Goal: Task Accomplishment & Management: Use online tool/utility

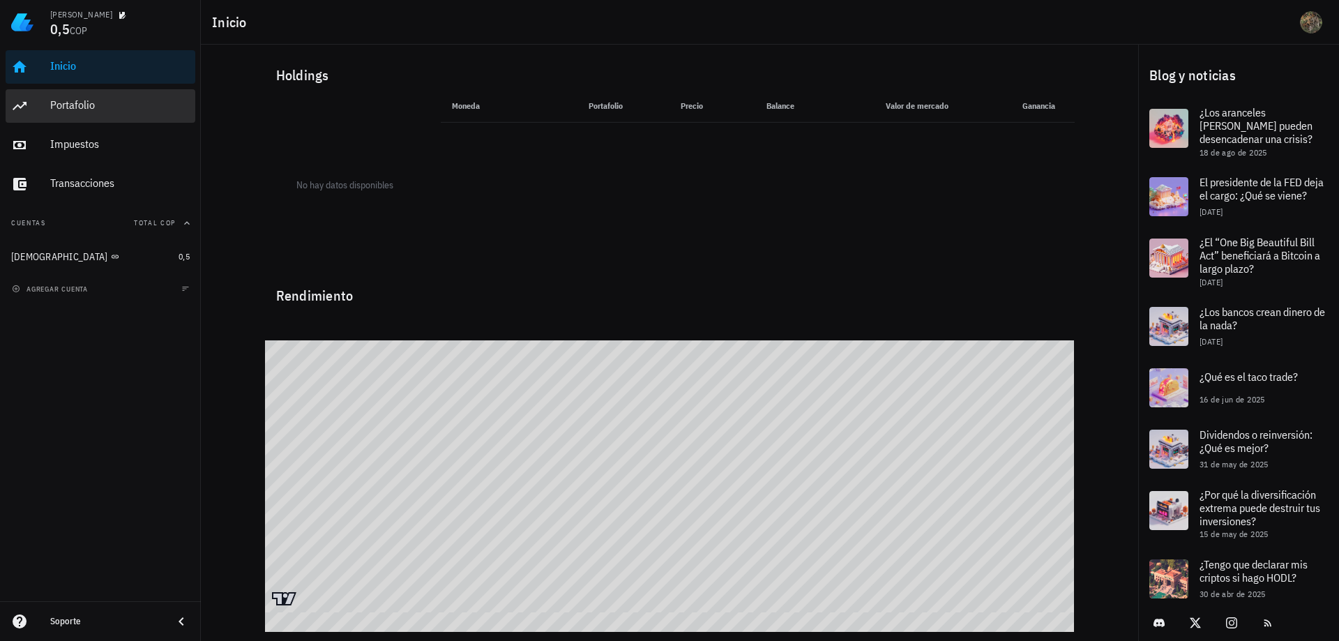
click at [73, 107] on div "Portafolio" at bounding box center [120, 104] width 140 height 13
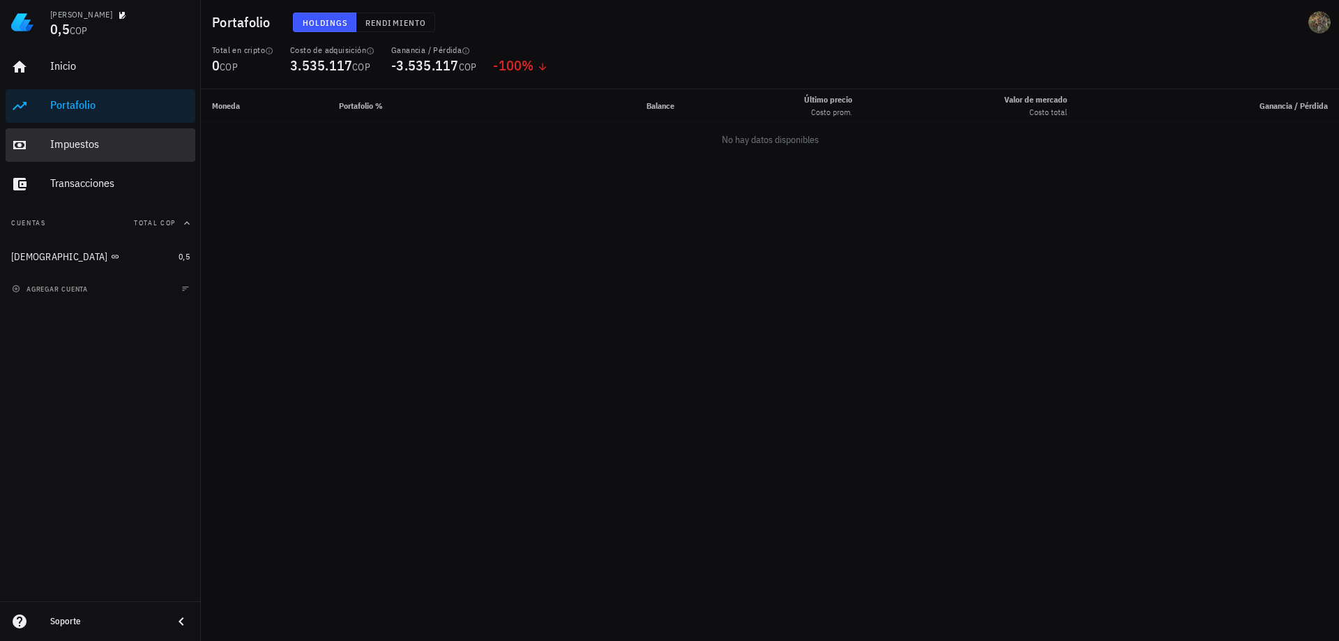
click at [86, 149] on div "Impuestos" at bounding box center [120, 143] width 140 height 13
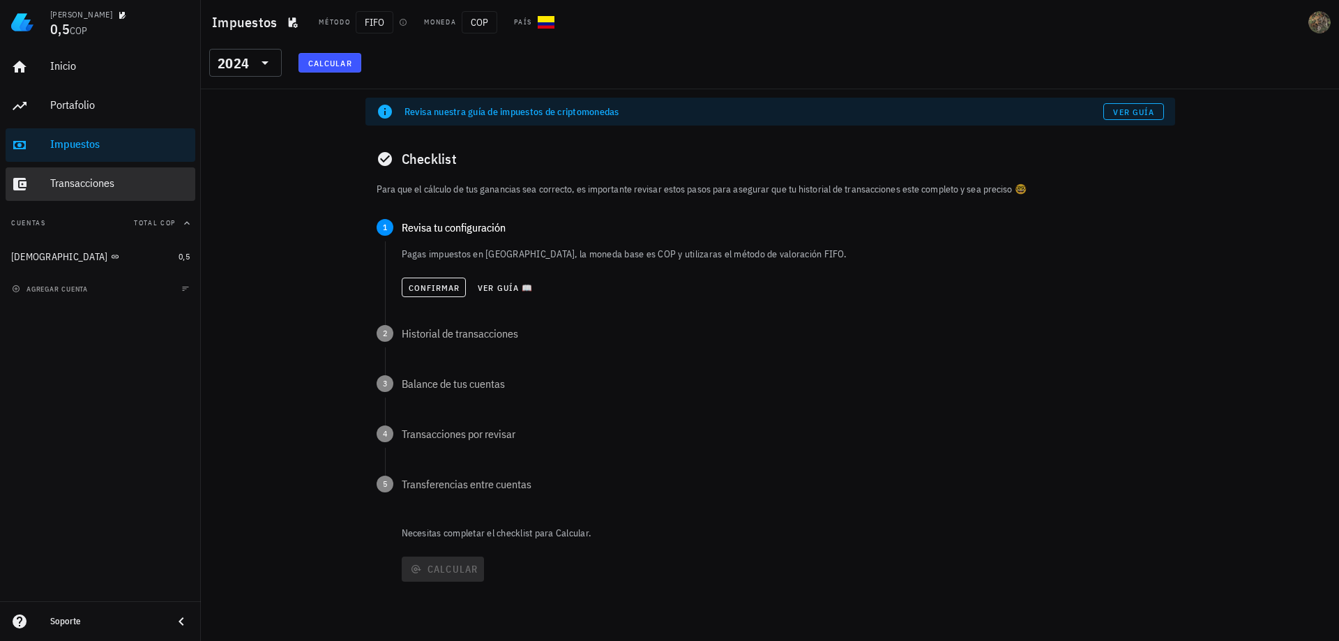
click at [80, 180] on div "Transacciones" at bounding box center [120, 182] width 140 height 13
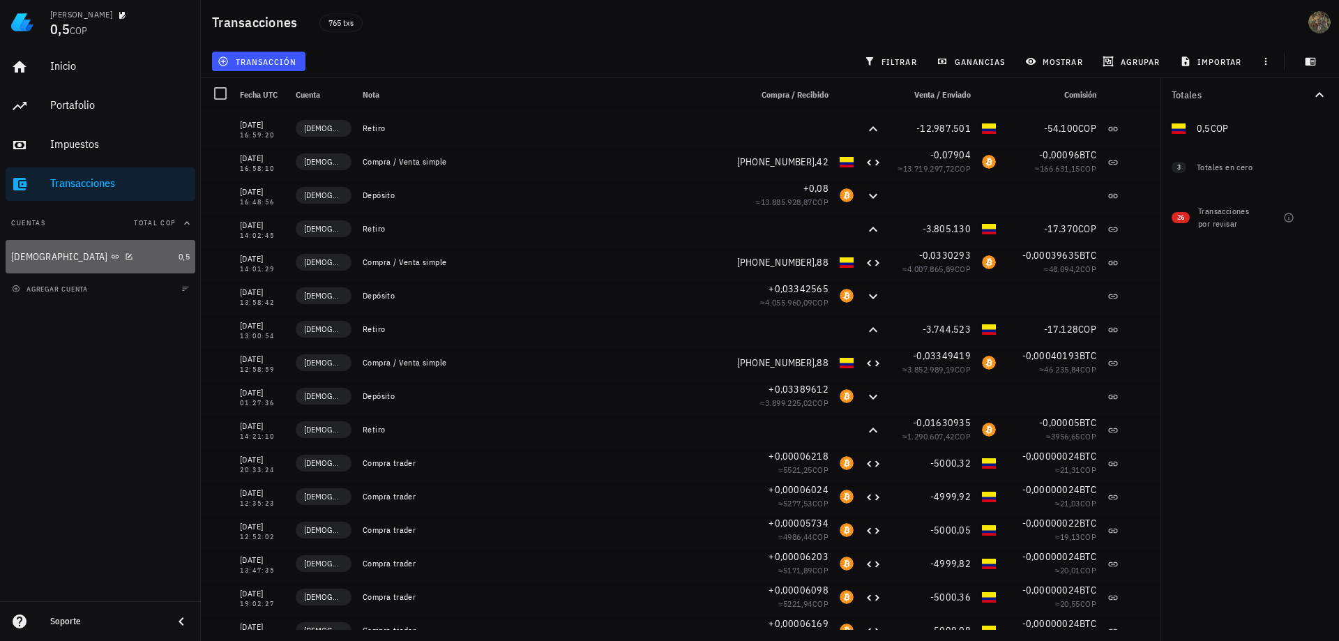
click at [32, 255] on div "[DEMOGRAPHIC_DATA]" at bounding box center [59, 257] width 97 height 12
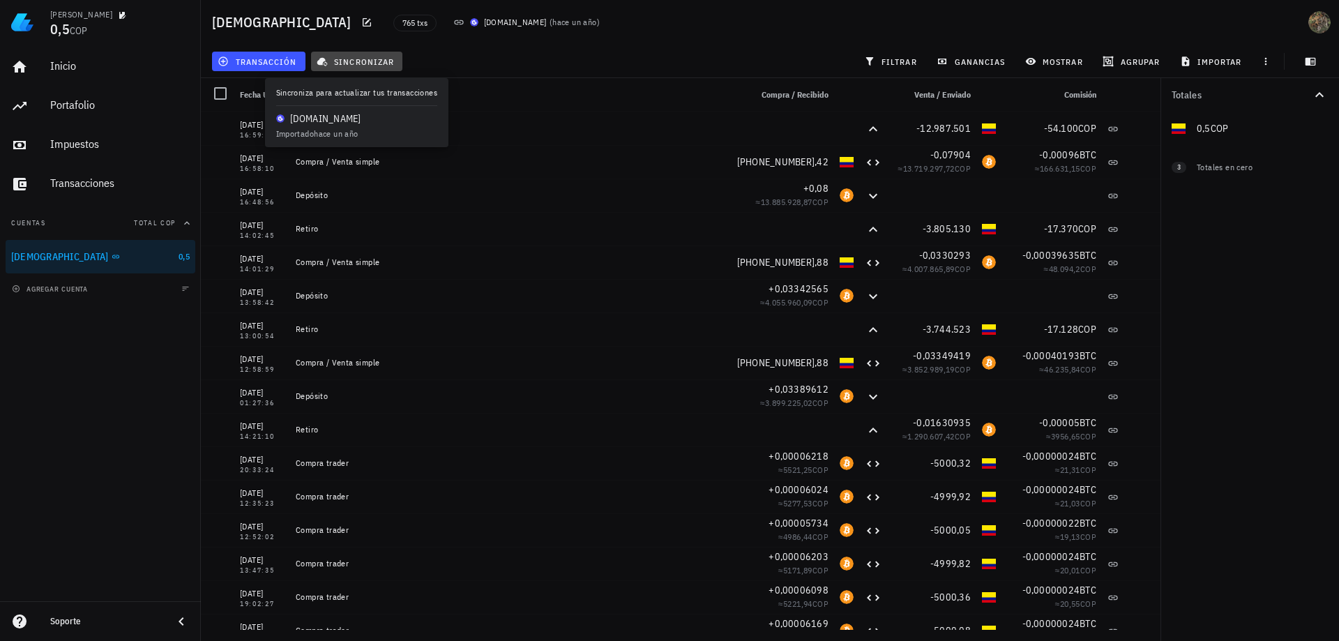
click at [361, 60] on span "sincronizar" at bounding box center [356, 61] width 75 height 11
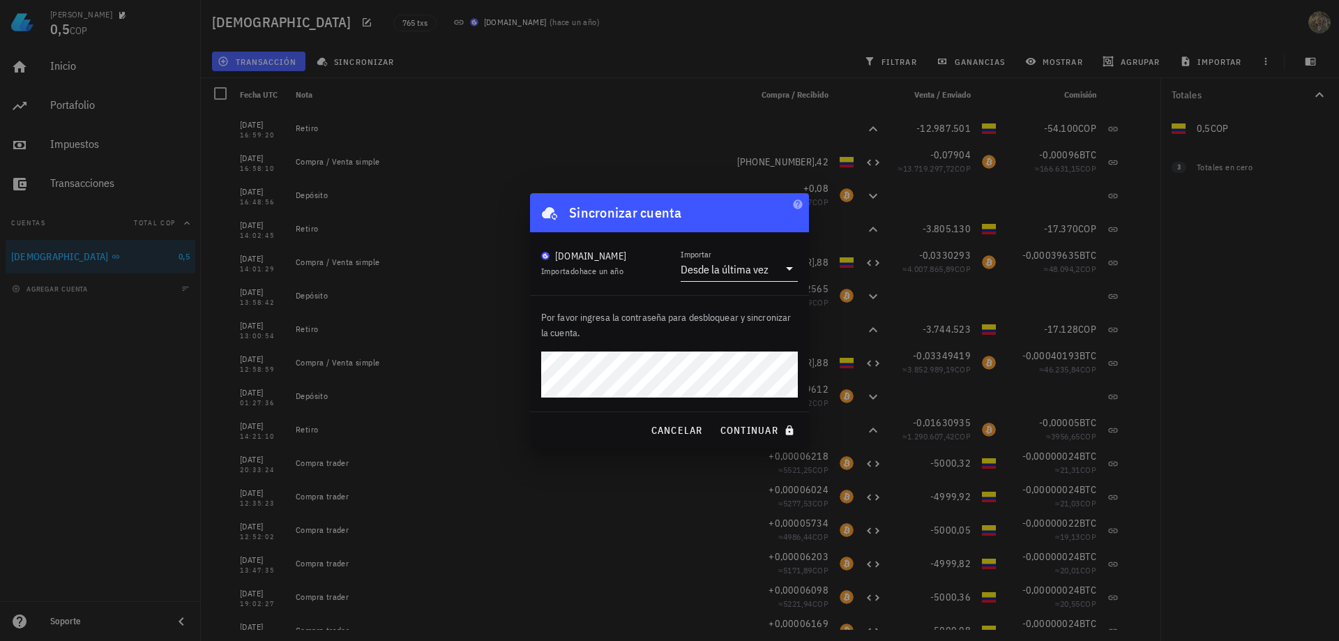
click at [730, 270] on div "Desde la última vez" at bounding box center [725, 269] width 88 height 14
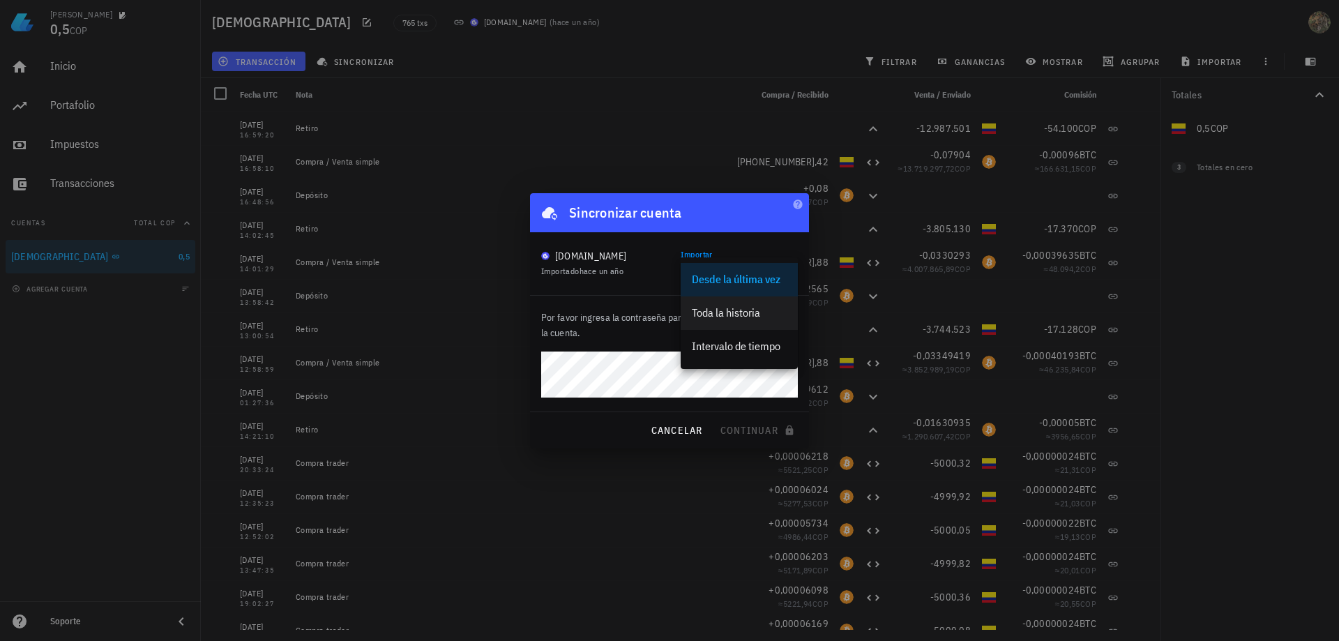
click at [728, 315] on div "Toda la historia" at bounding box center [739, 312] width 95 height 13
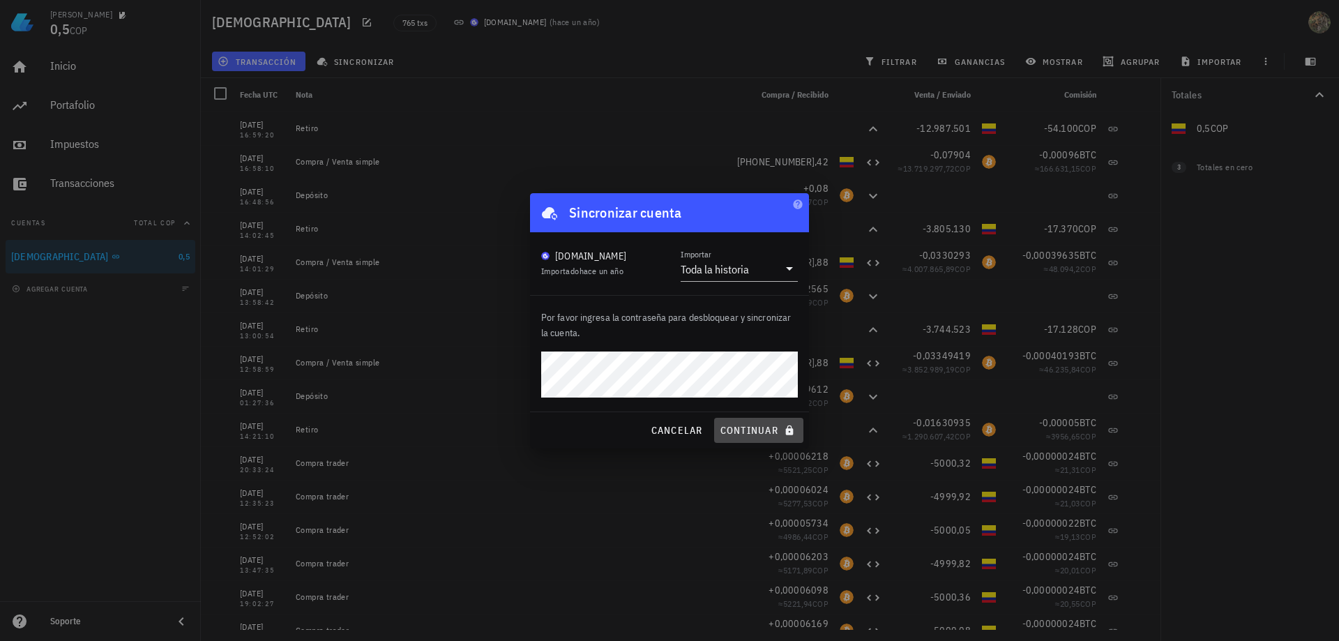
click at [739, 429] on span "continuar" at bounding box center [759, 430] width 78 height 13
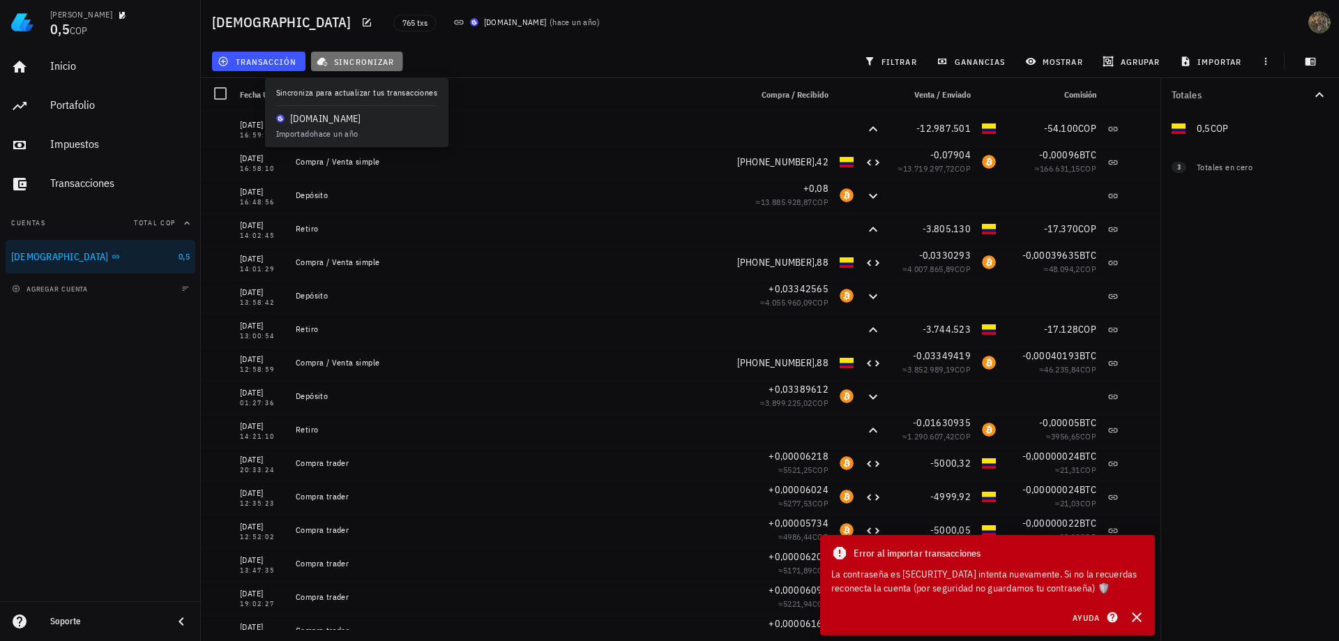
click at [375, 64] on span "sincronizar" at bounding box center [356, 61] width 75 height 11
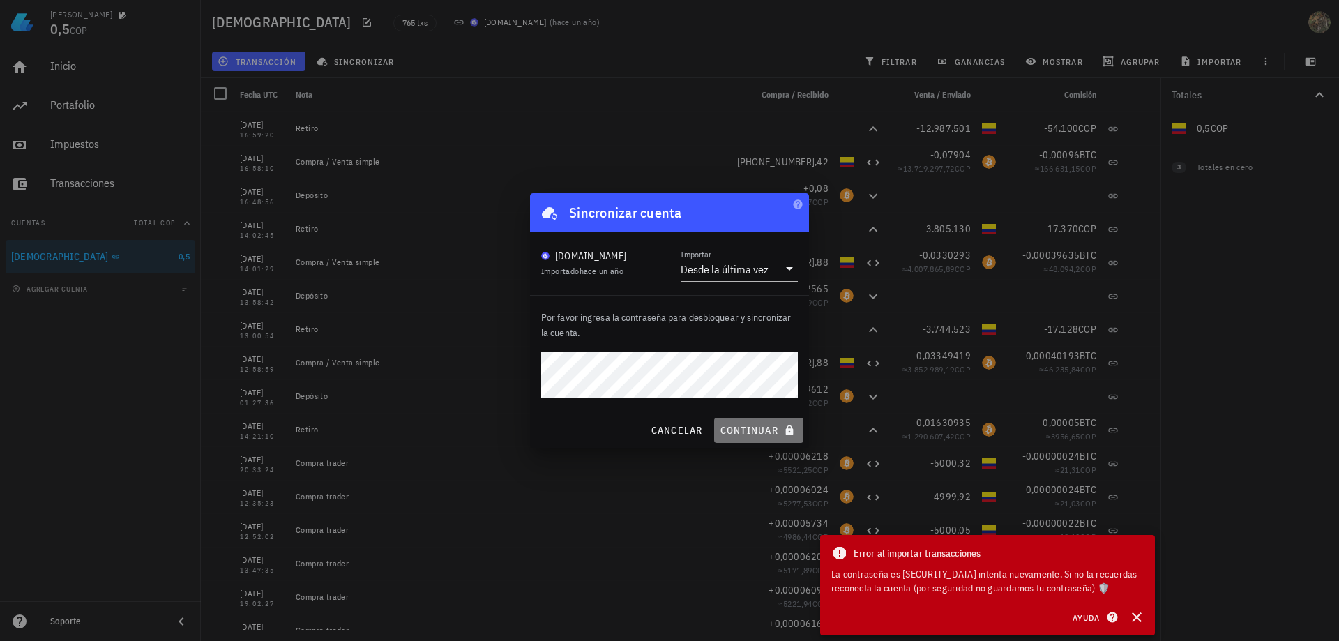
click at [760, 430] on span "continuar" at bounding box center [759, 430] width 78 height 13
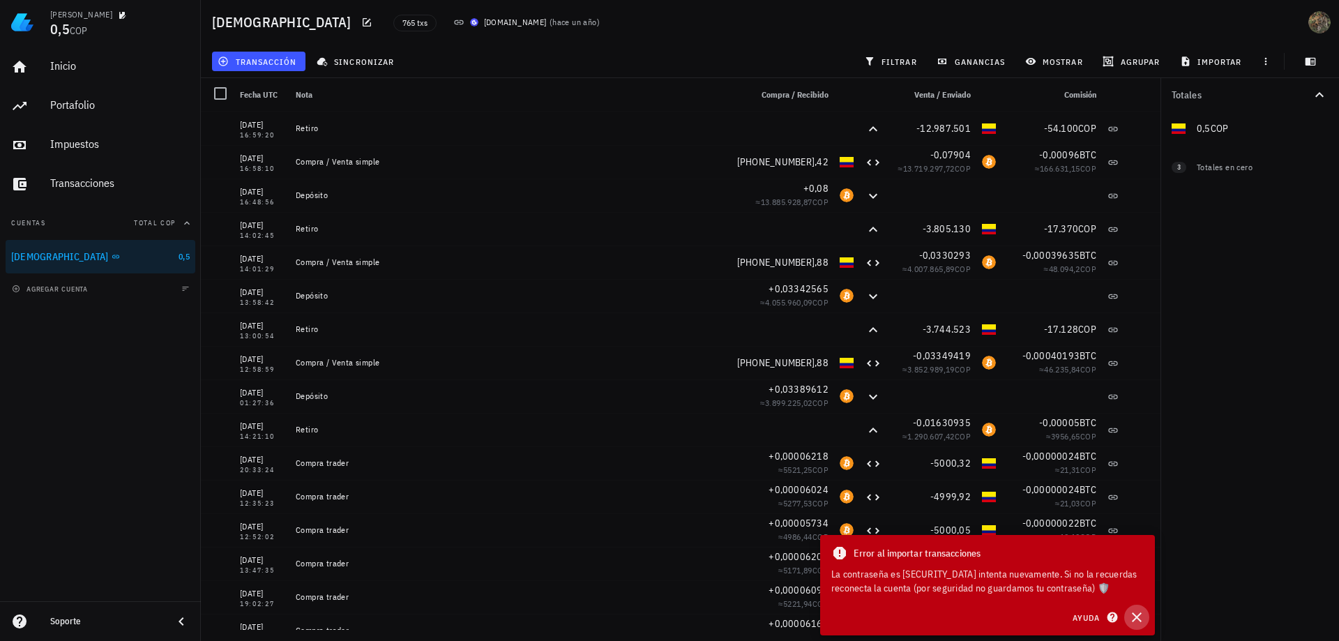
click at [1137, 619] on icon "button" at bounding box center [1137, 617] width 17 height 17
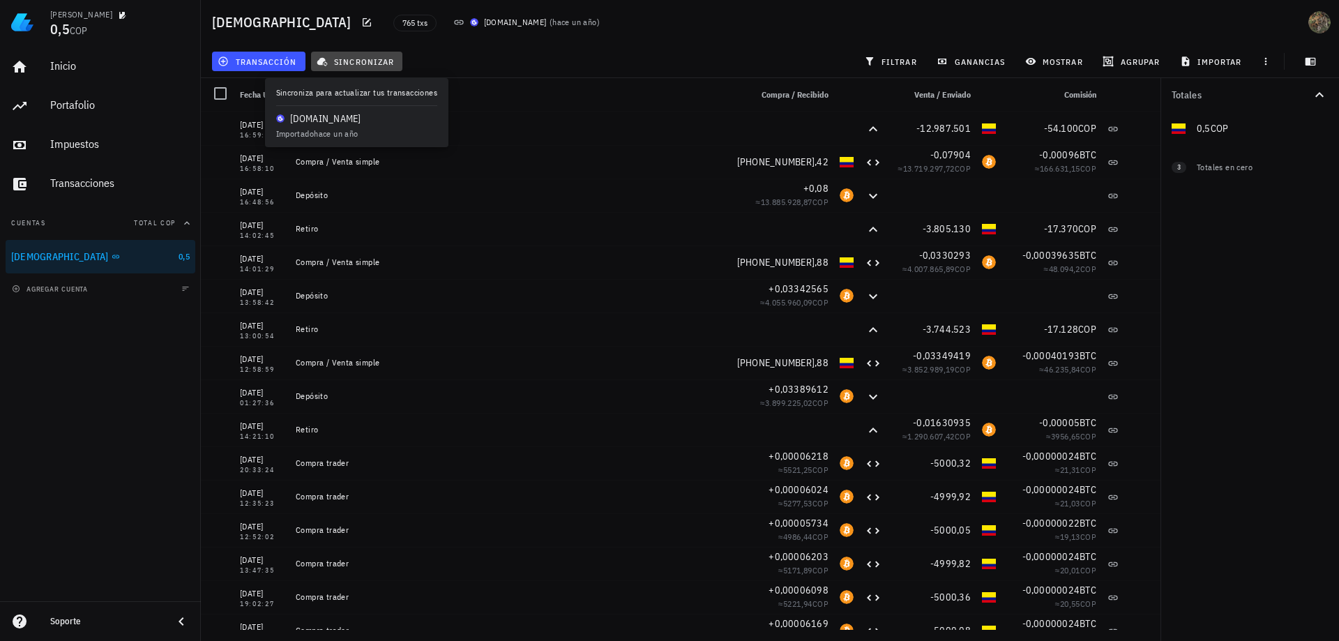
click at [345, 60] on span "sincronizar" at bounding box center [356, 61] width 75 height 11
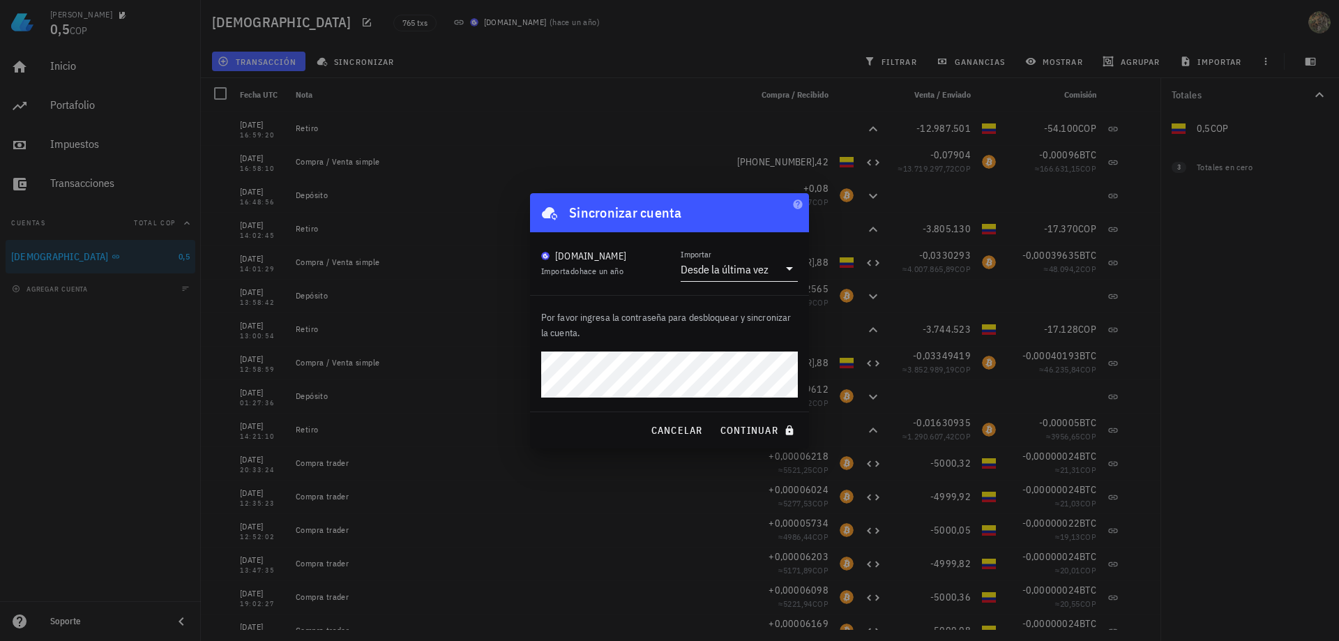
click at [722, 271] on div "Desde la última vez" at bounding box center [725, 269] width 88 height 14
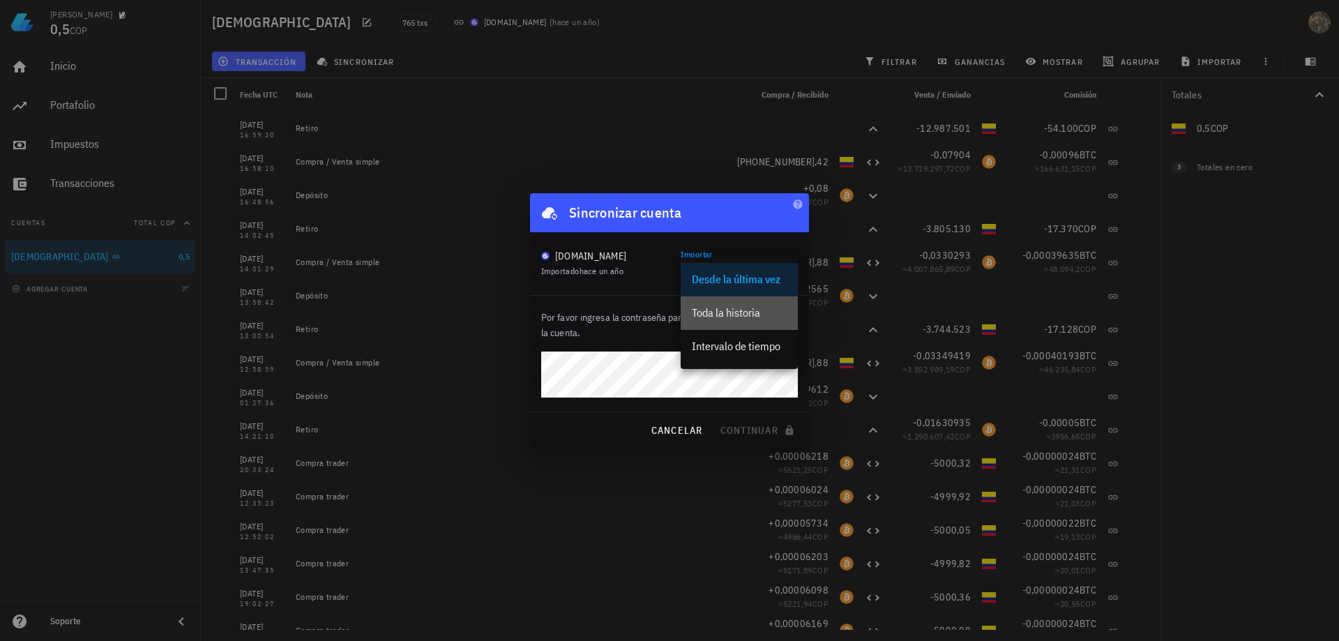
click at [713, 315] on div "Toda la historia" at bounding box center [739, 312] width 95 height 13
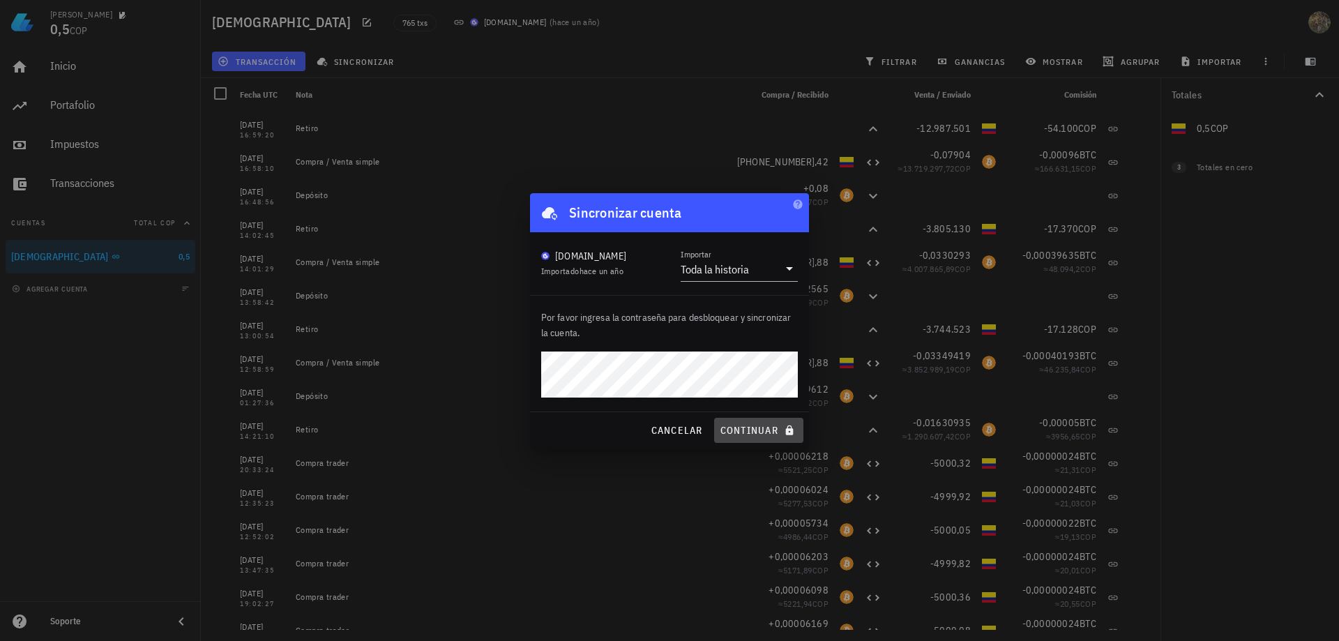
click at [753, 431] on span "continuar" at bounding box center [759, 430] width 78 height 13
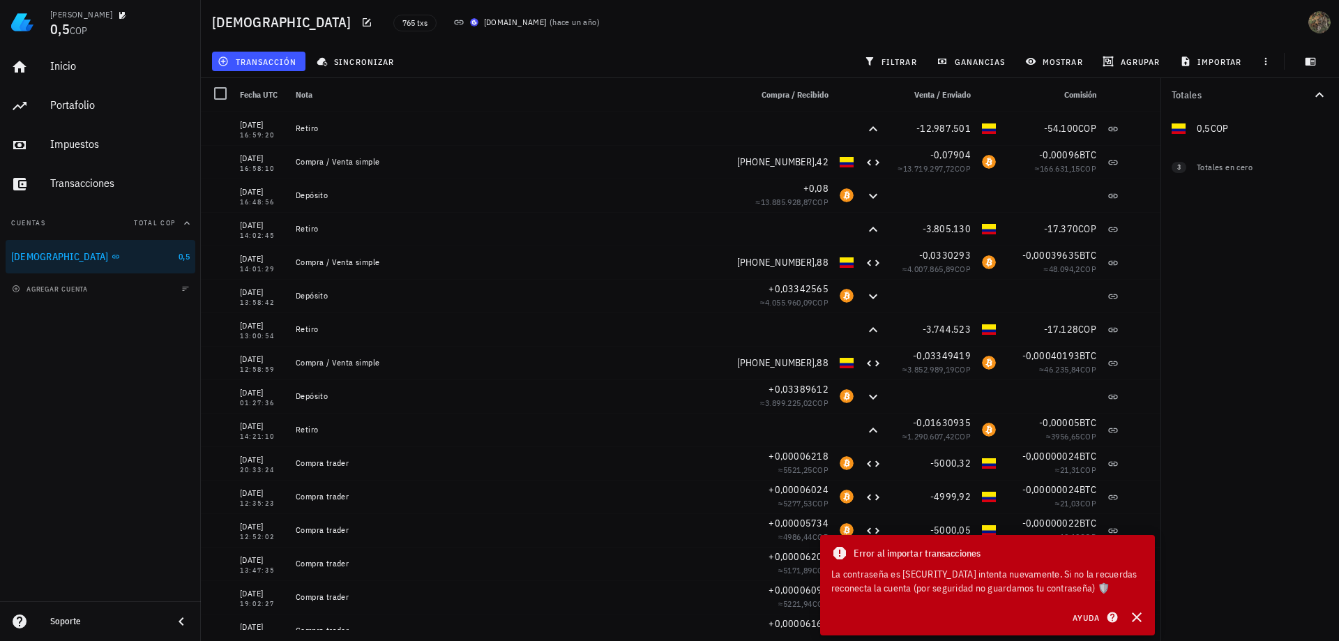
click at [484, 21] on div "[DOMAIN_NAME]" at bounding box center [515, 22] width 63 height 14
click at [470, 22] on img at bounding box center [474, 22] width 8 height 8
click at [454, 22] on icon at bounding box center [458, 22] width 9 height 5
click at [84, 260] on div "[DEMOGRAPHIC_DATA]" at bounding box center [92, 256] width 162 height 13
click at [126, 257] on icon "button" at bounding box center [129, 256] width 6 height 6
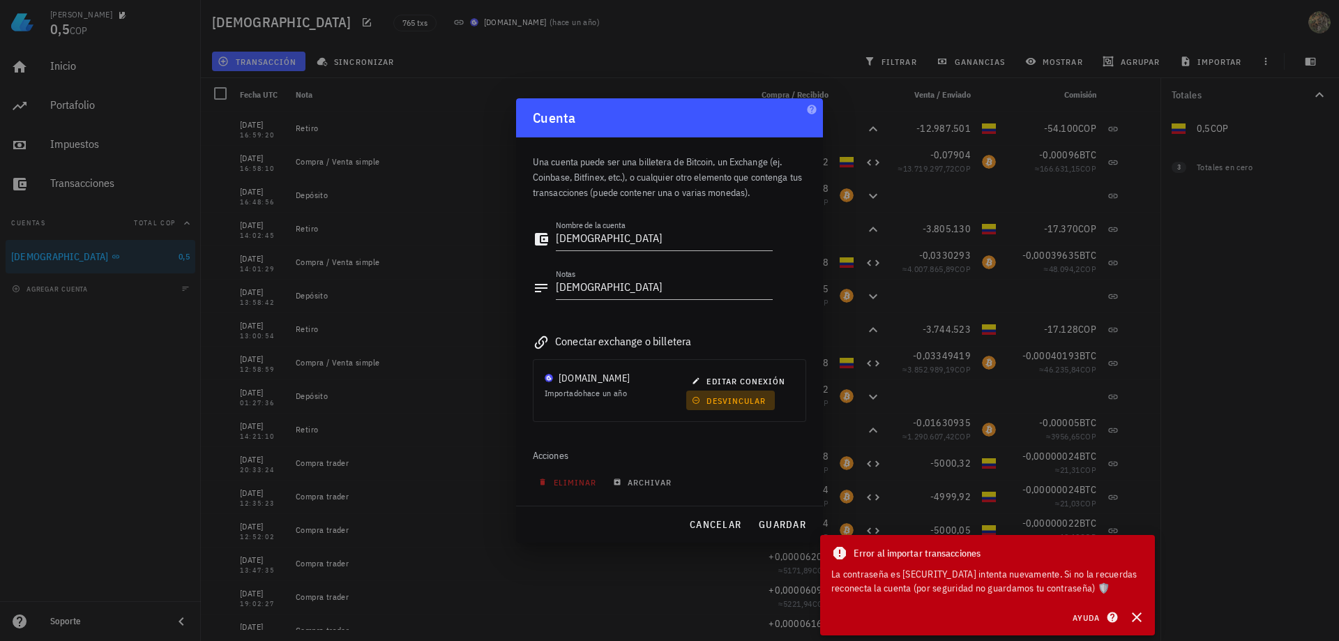
click at [743, 400] on span "desvincular" at bounding box center [730, 401] width 71 height 10
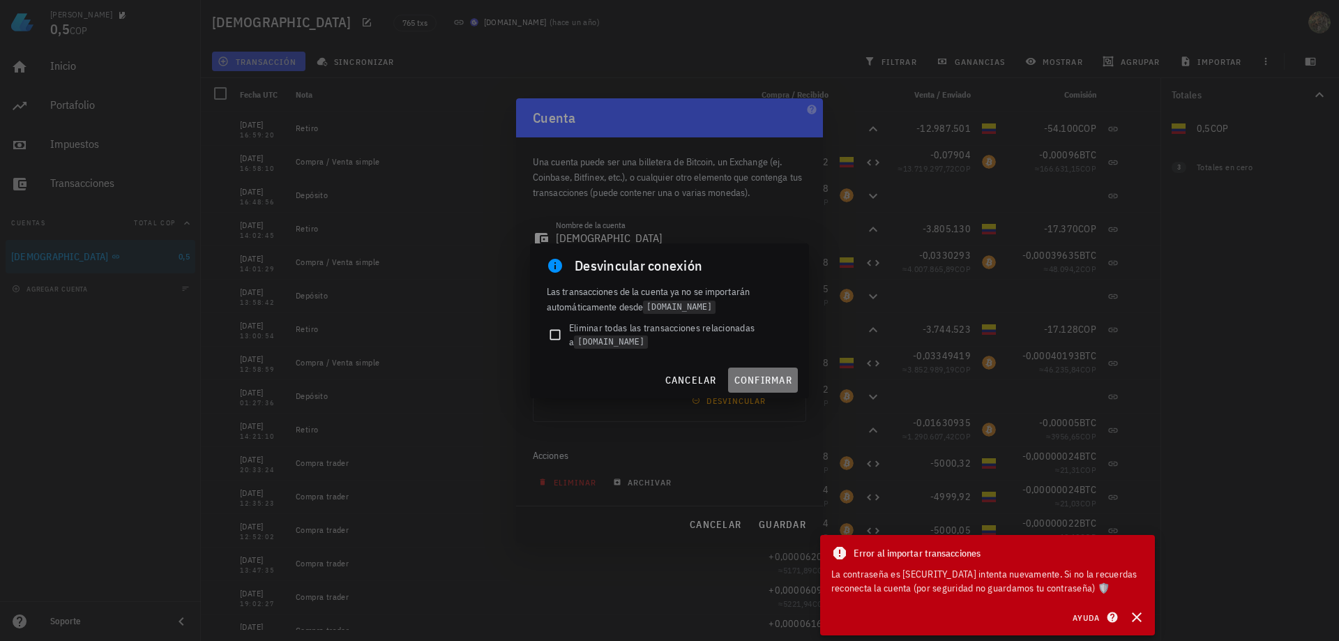
click at [753, 379] on span "confirmar" at bounding box center [763, 380] width 59 height 13
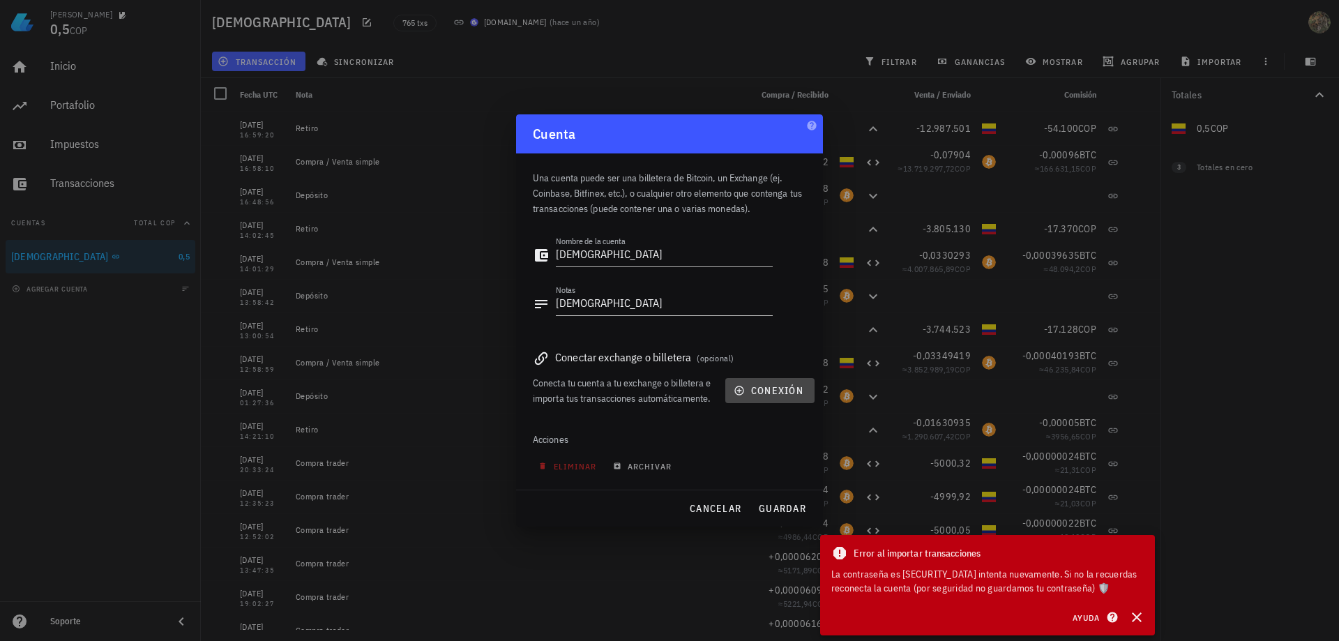
click at [764, 391] on span "conexión" at bounding box center [770, 390] width 67 height 13
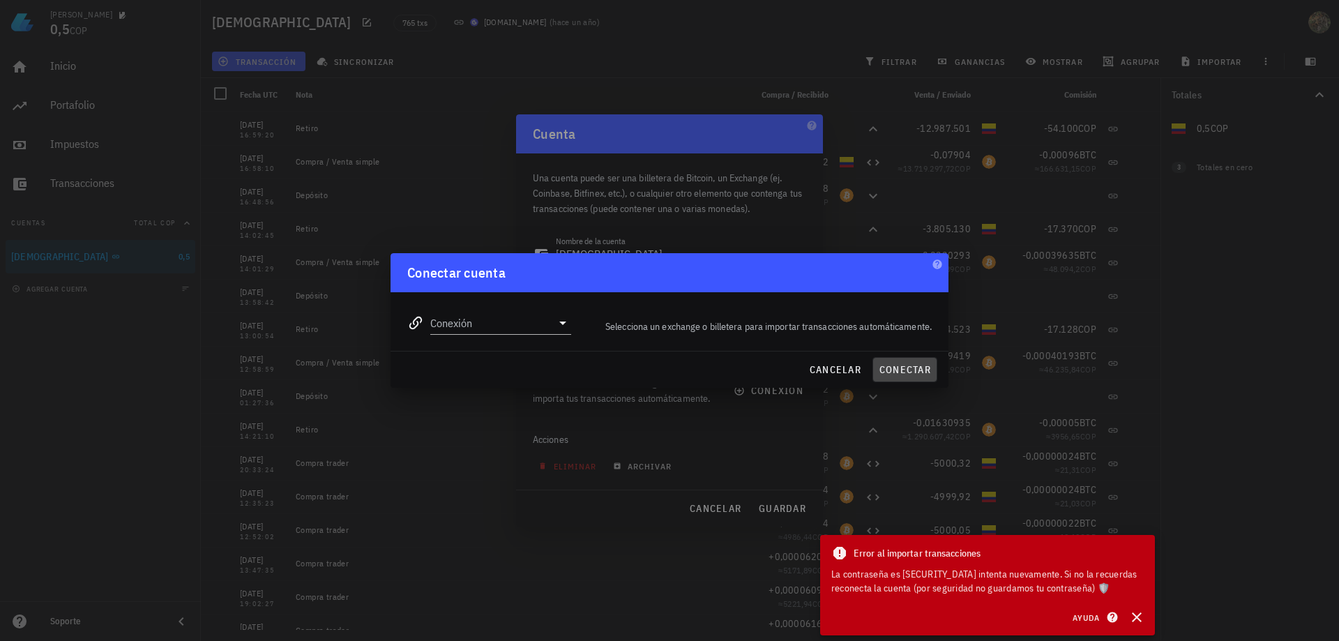
click at [895, 367] on span "conectar" at bounding box center [905, 369] width 52 height 13
click at [526, 326] on input "Conexión" at bounding box center [490, 323] width 121 height 22
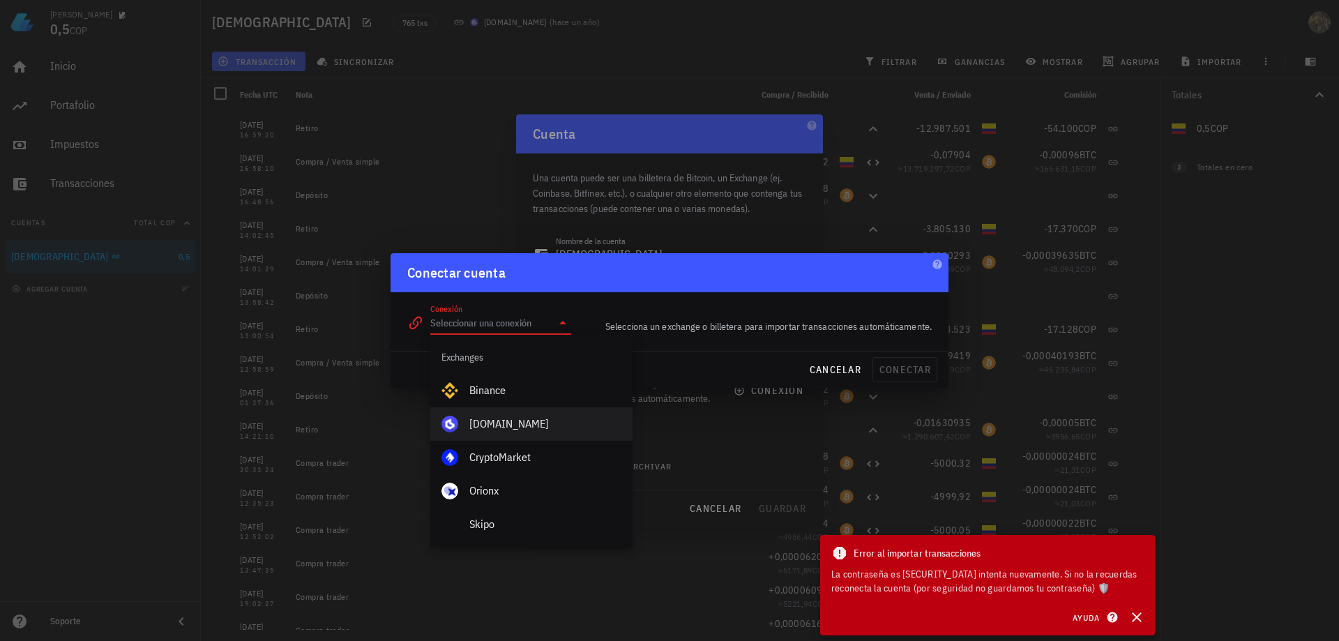
click at [510, 420] on div "[DOMAIN_NAME]" at bounding box center [545, 423] width 152 height 13
type input "[DOMAIN_NAME]"
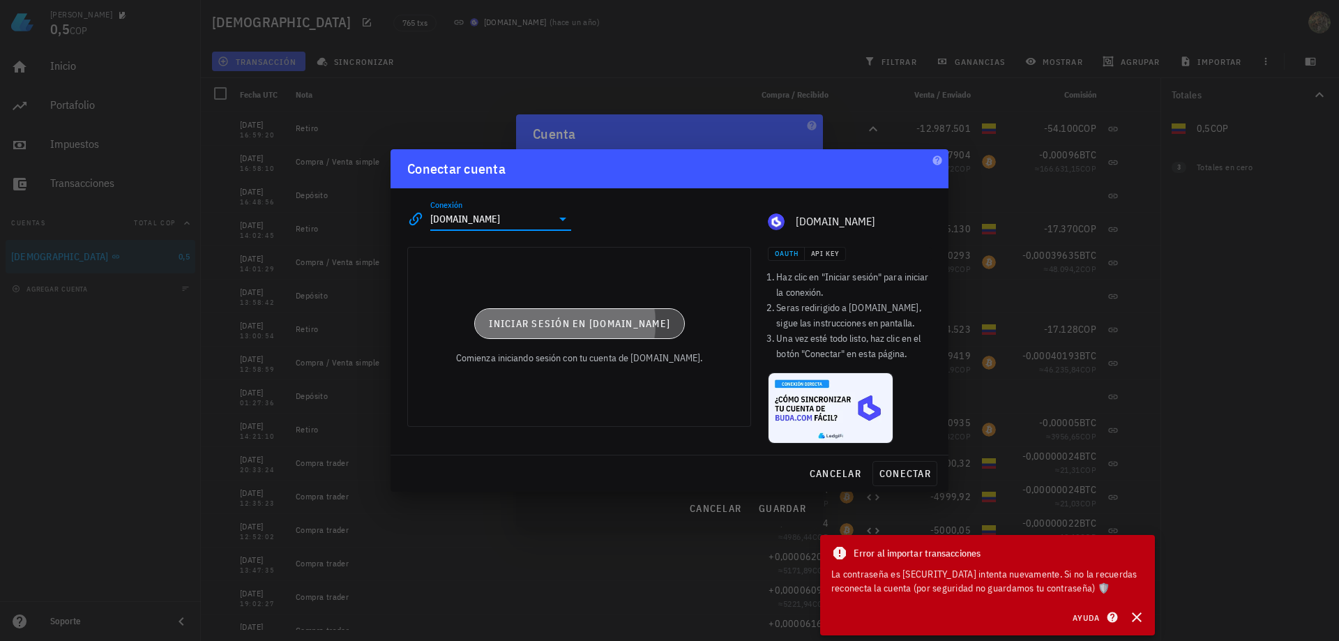
click at [585, 326] on span "Iniciar sesión en Buda.com" at bounding box center [579, 323] width 182 height 13
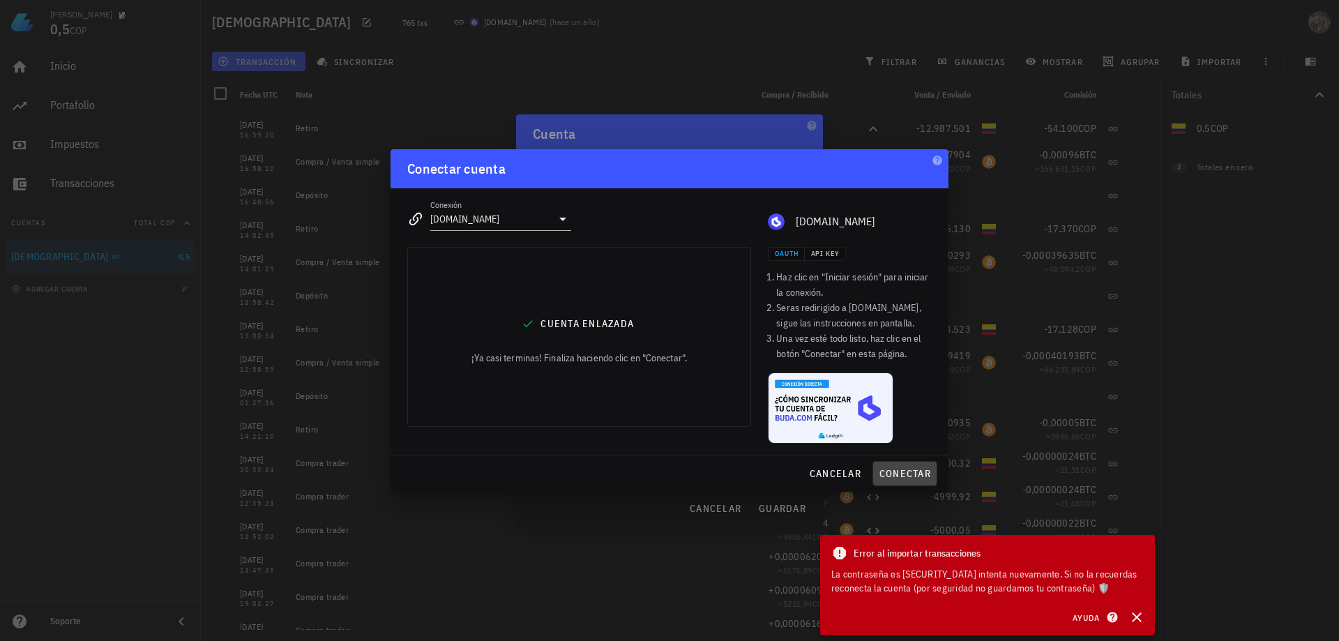
click at [903, 475] on span "conectar" at bounding box center [905, 473] width 52 height 13
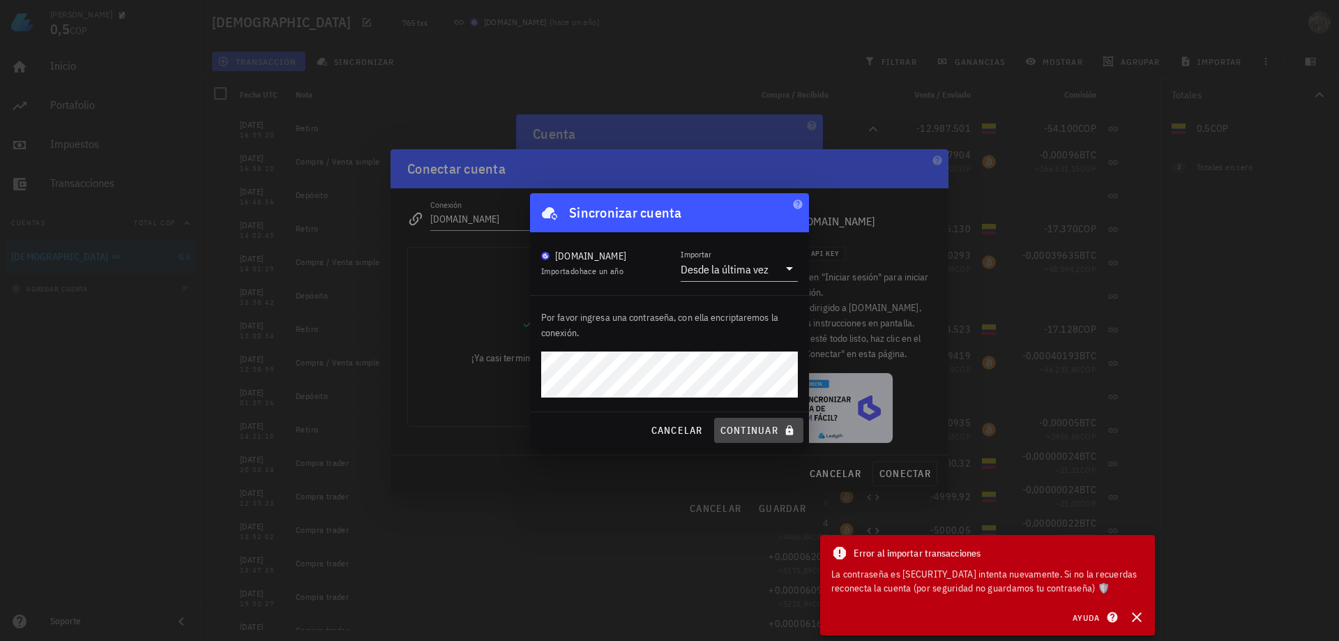
click at [742, 427] on span "continuar" at bounding box center [759, 430] width 78 height 13
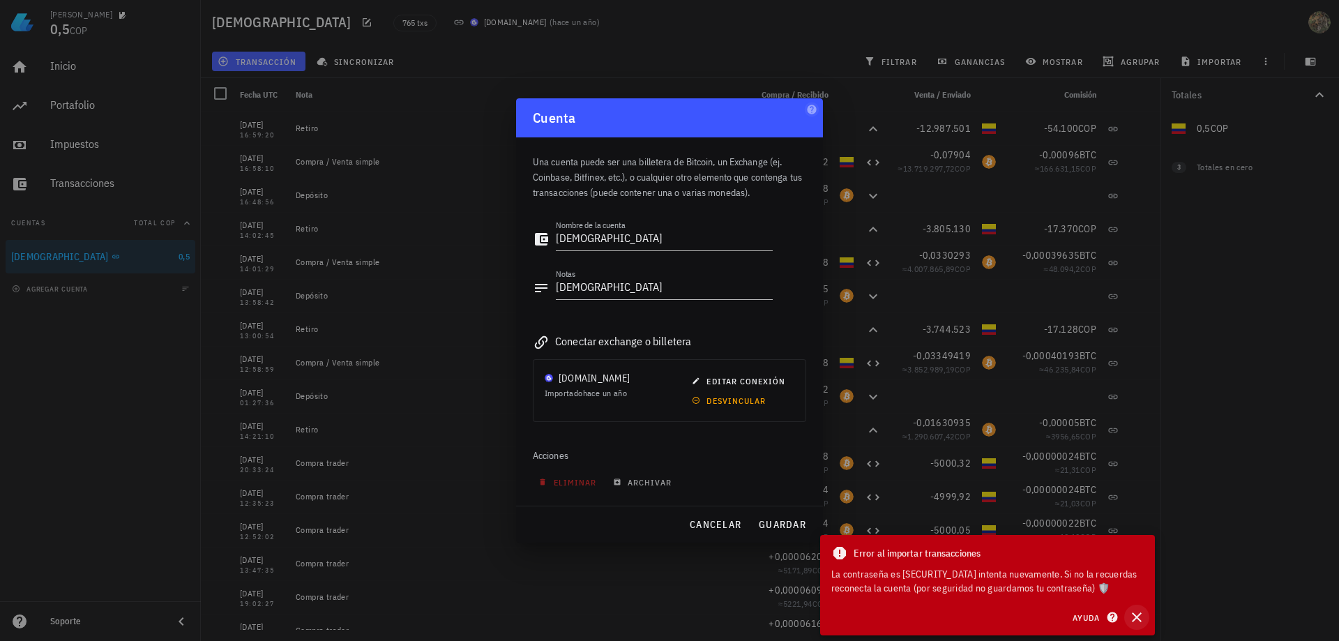
click at [1131, 619] on icon "button" at bounding box center [1137, 617] width 17 height 17
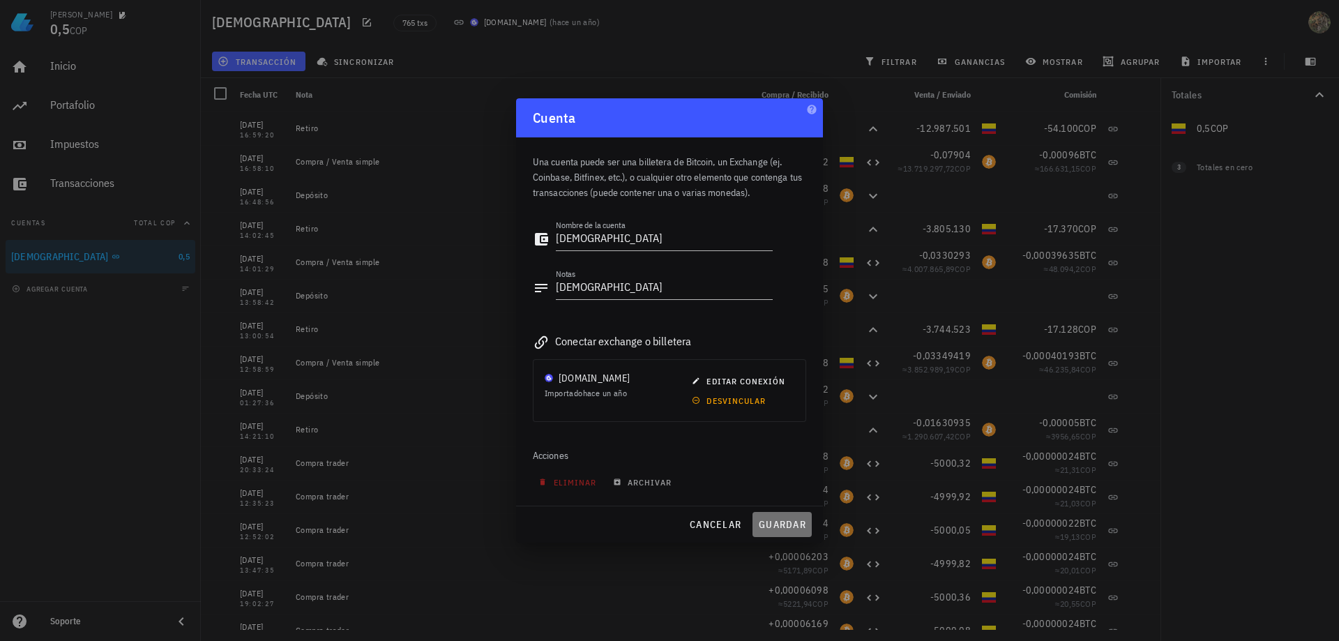
click at [787, 522] on span "guardar" at bounding box center [782, 524] width 48 height 13
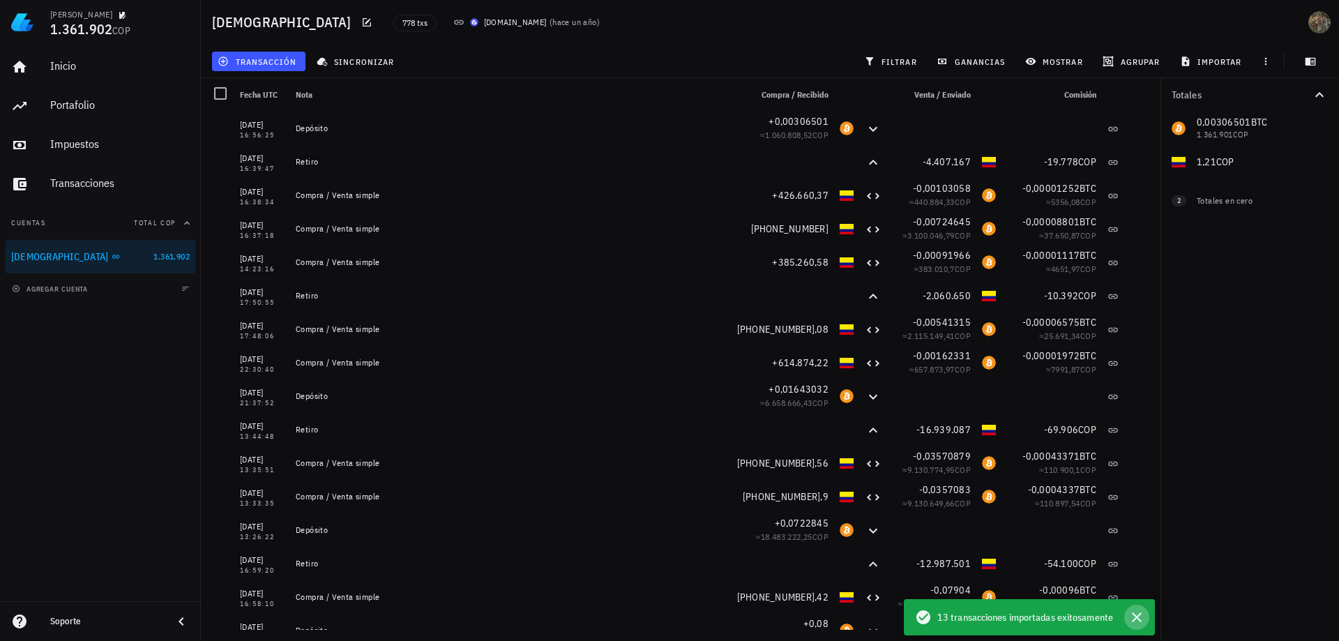
click at [1134, 617] on icon "button" at bounding box center [1137, 617] width 17 height 17
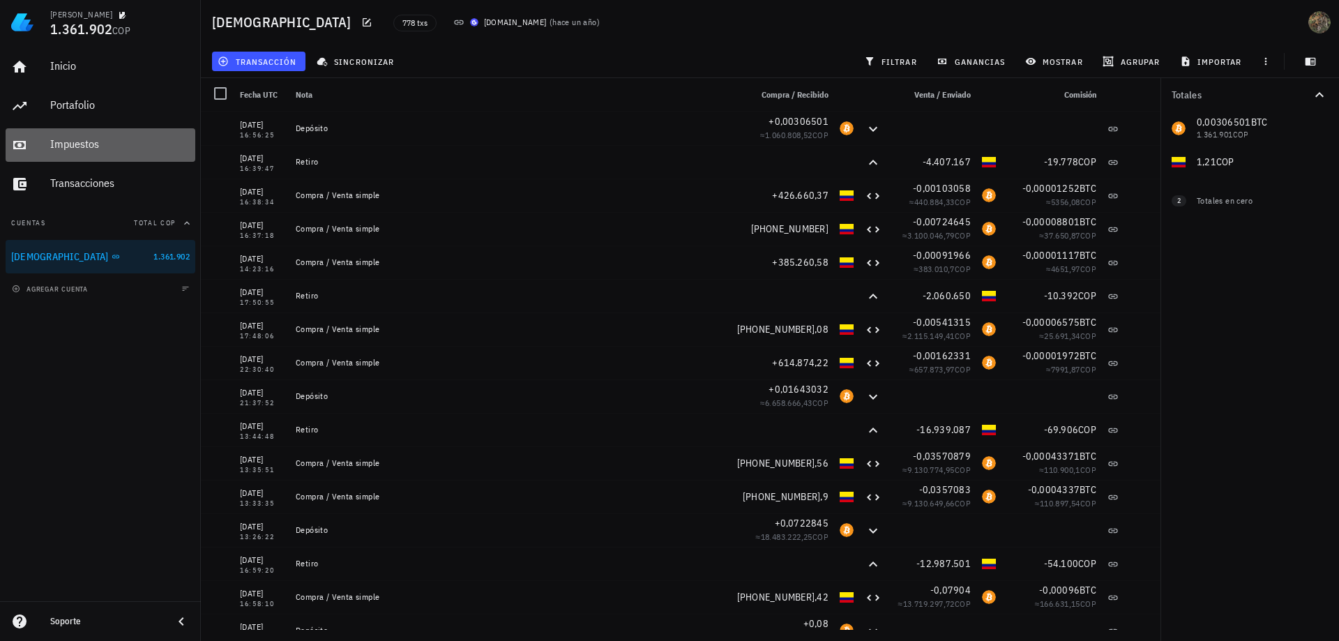
click at [67, 143] on div "Impuestos" at bounding box center [120, 143] width 140 height 13
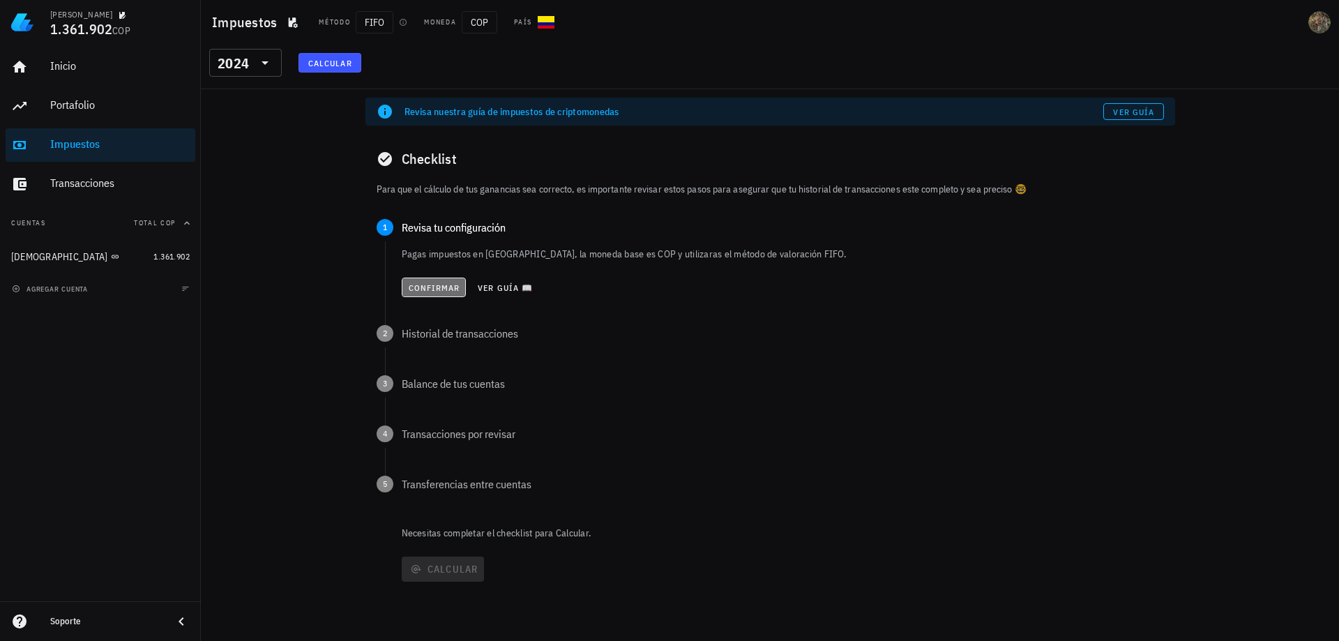
click at [438, 292] on span "Confirmar" at bounding box center [434, 288] width 52 height 10
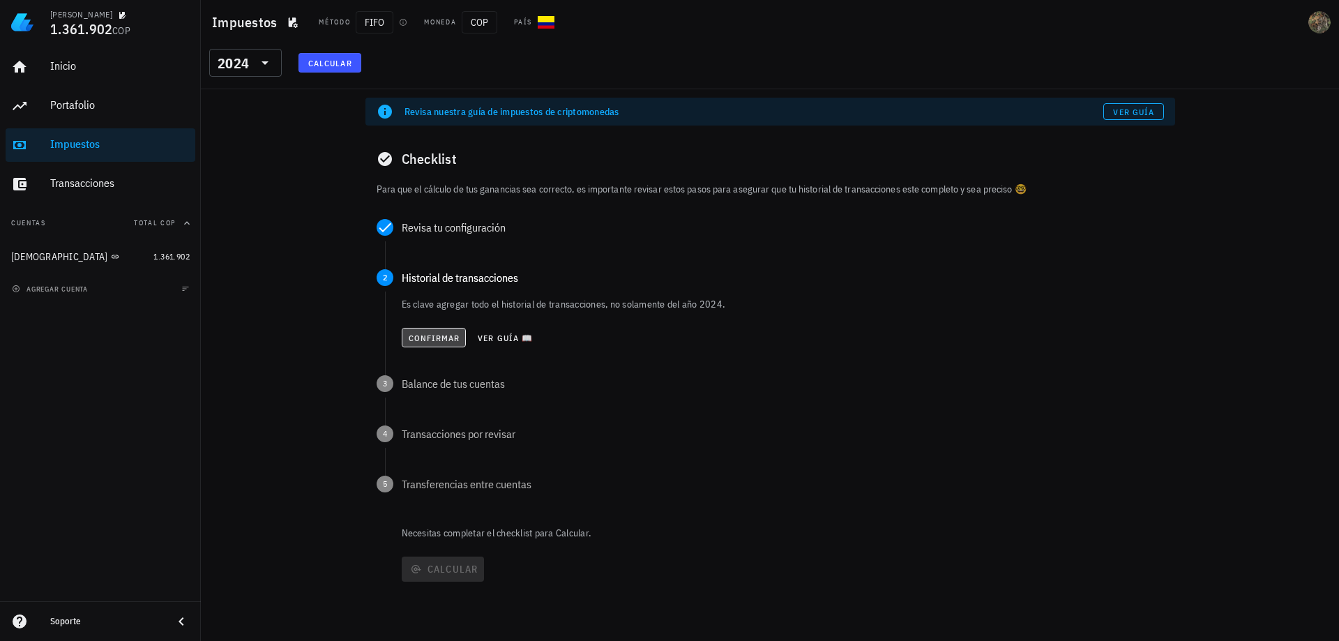
click at [454, 343] on button "Confirmar" at bounding box center [434, 338] width 65 height 20
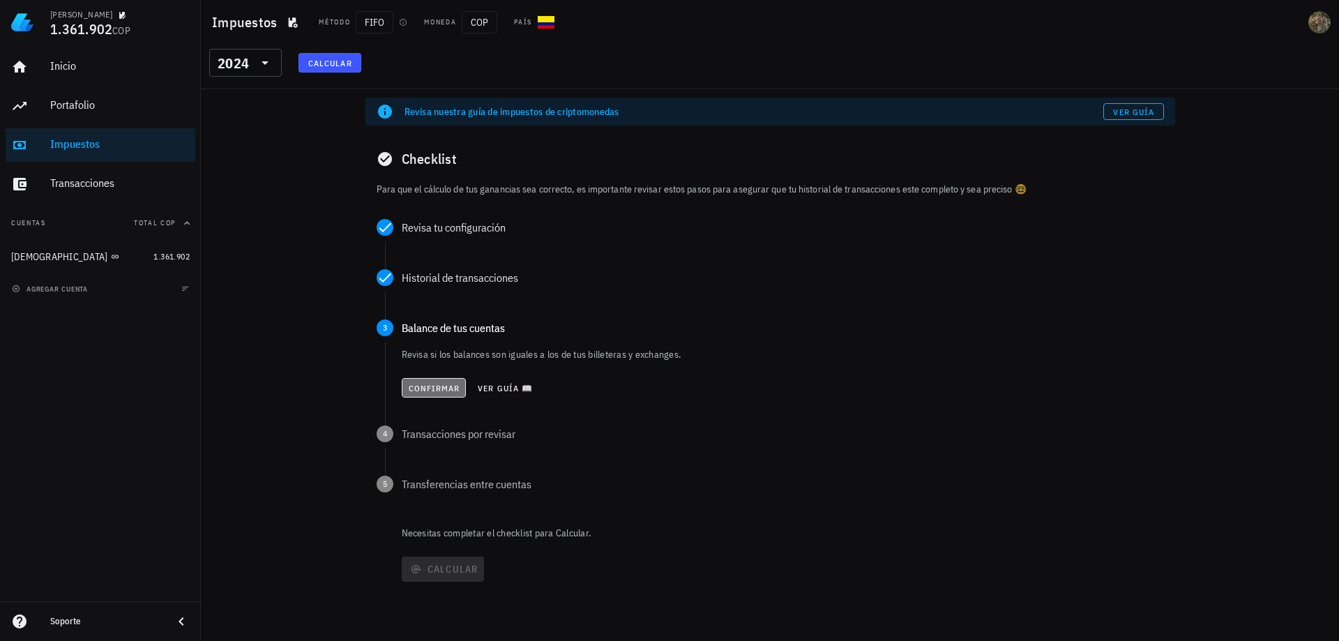
click at [432, 386] on span "Confirmar" at bounding box center [434, 388] width 52 height 10
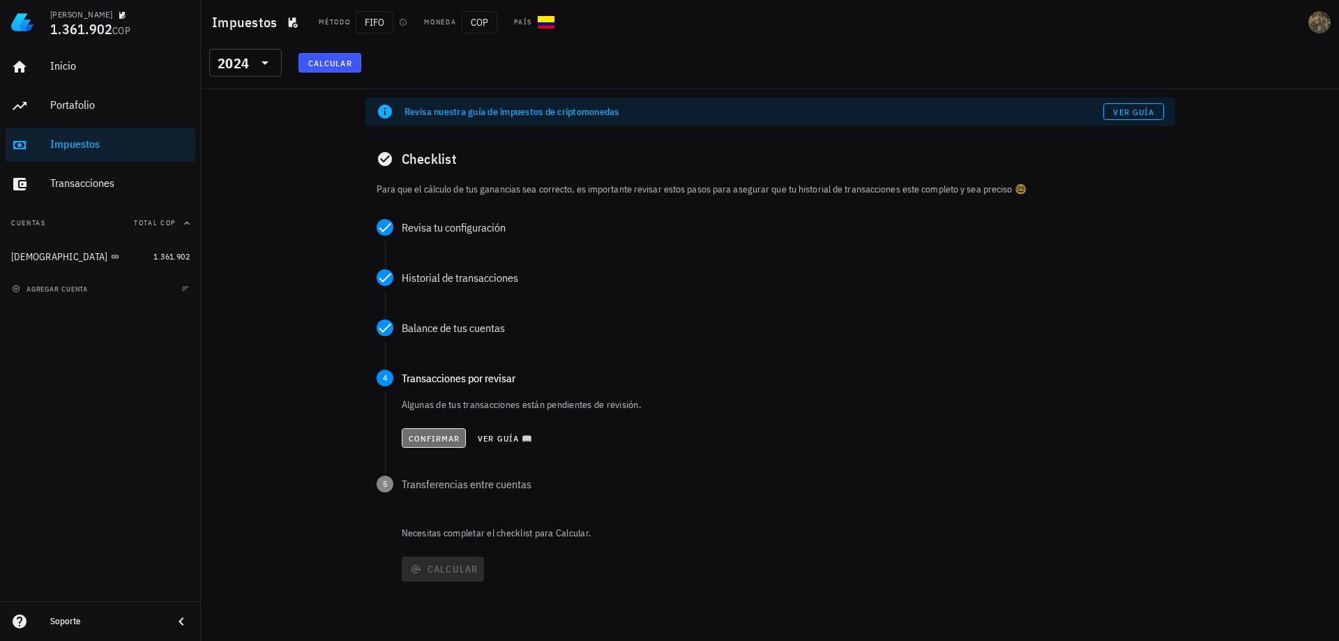
click at [431, 439] on span "Confirmar" at bounding box center [434, 438] width 52 height 10
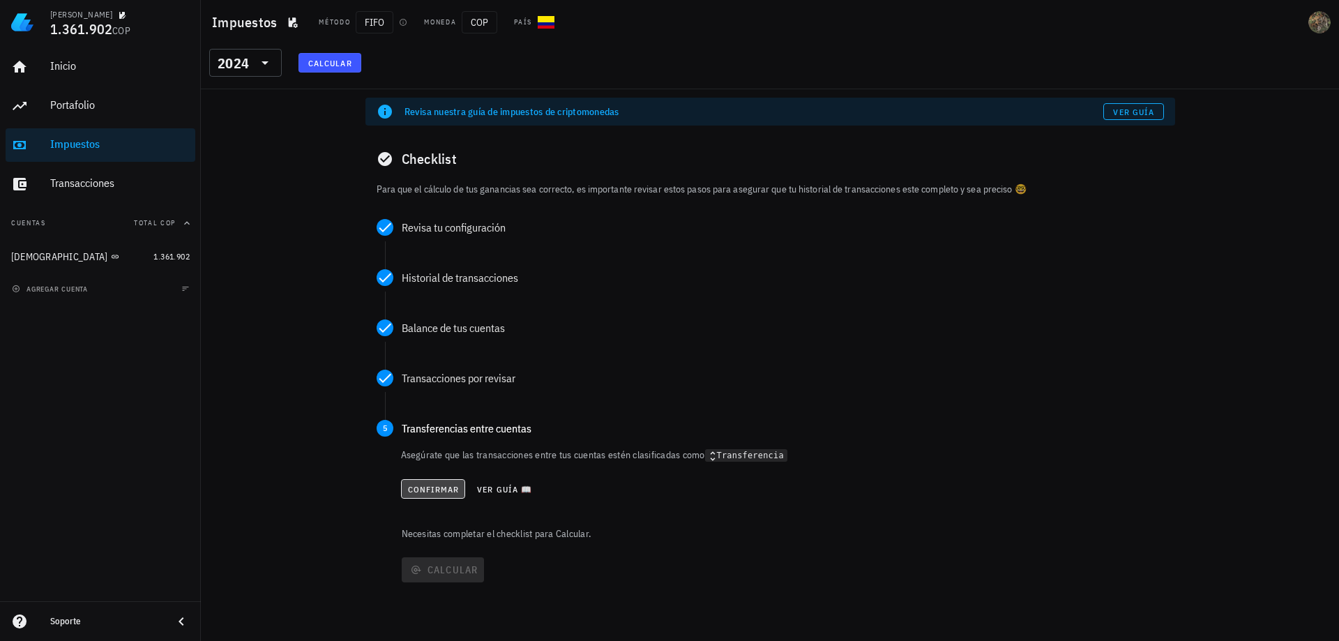
click at [419, 486] on span "Confirmar" at bounding box center [433, 489] width 52 height 10
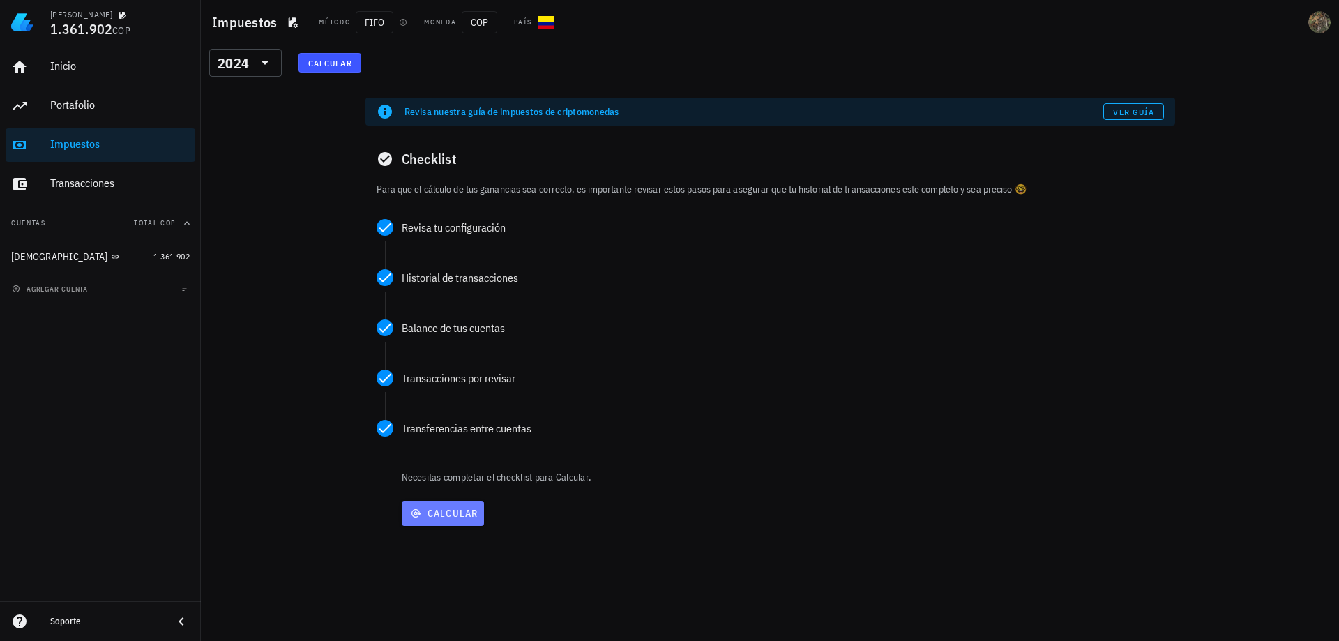
click at [446, 516] on span "Calcular" at bounding box center [442, 513] width 71 height 13
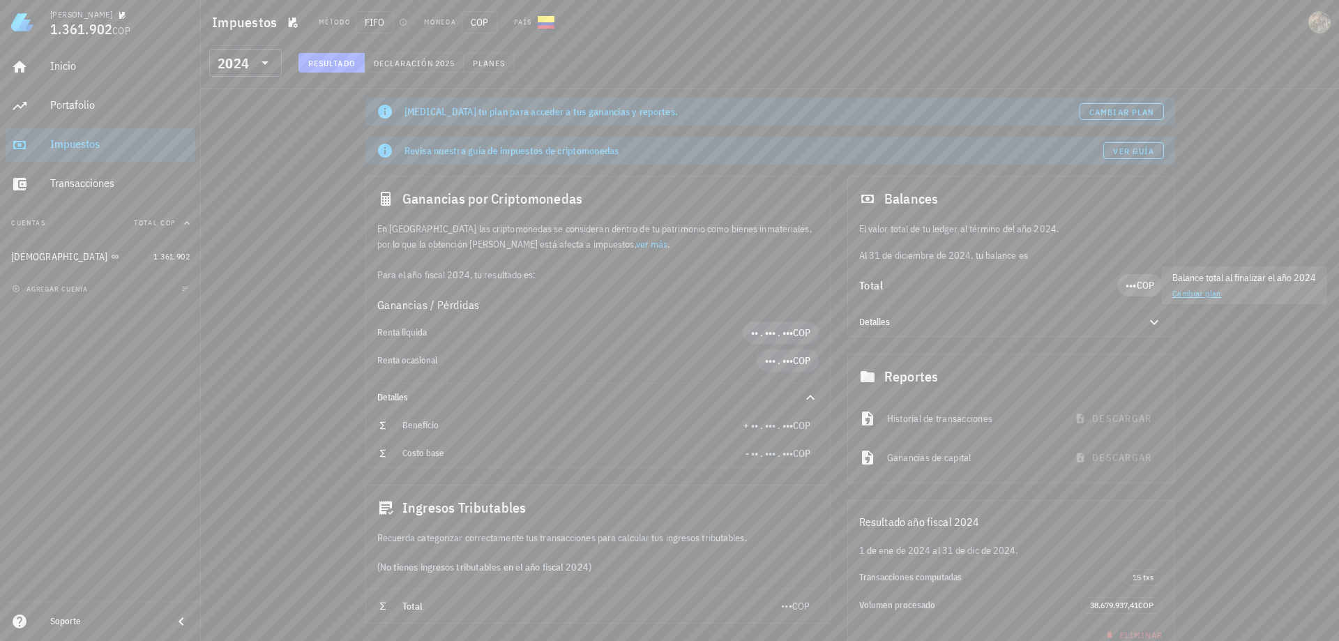
click at [1148, 285] on span "COP" at bounding box center [1146, 285] width 18 height 13
click at [406, 58] on span "Declaración" at bounding box center [403, 63] width 61 height 10
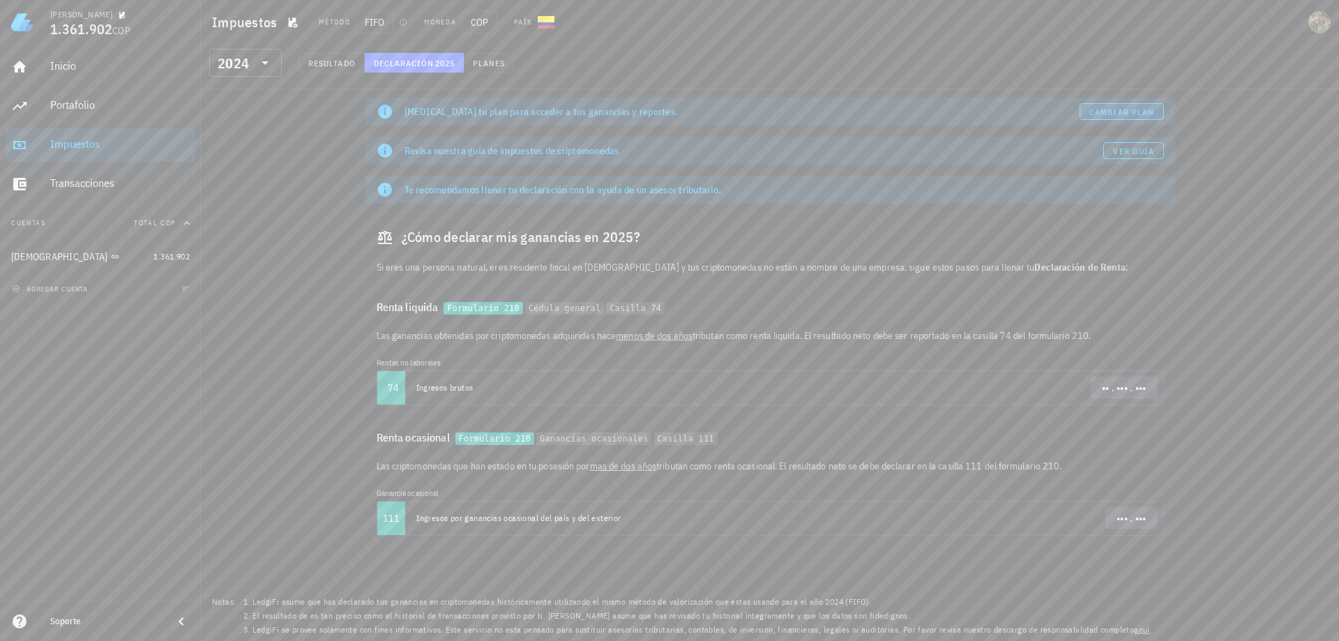
click at [1137, 110] on span "Cambiar plan" at bounding box center [1122, 112] width 66 height 10
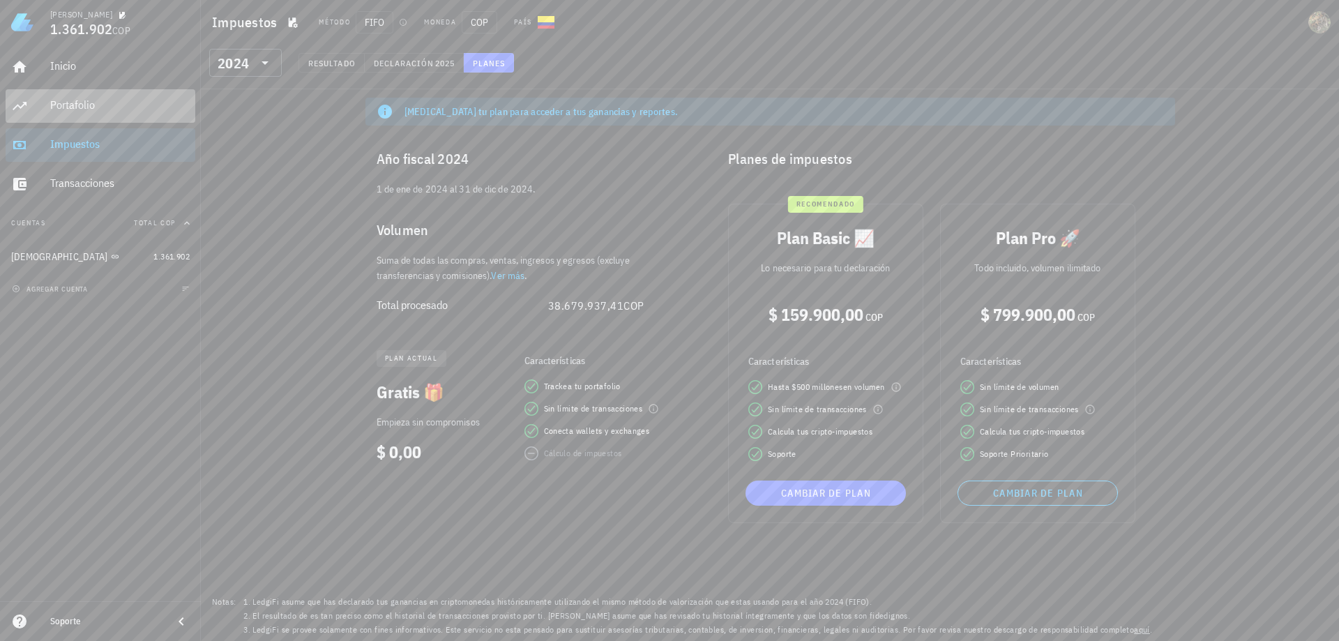
click at [83, 96] on div "Portafolio" at bounding box center [120, 105] width 140 height 31
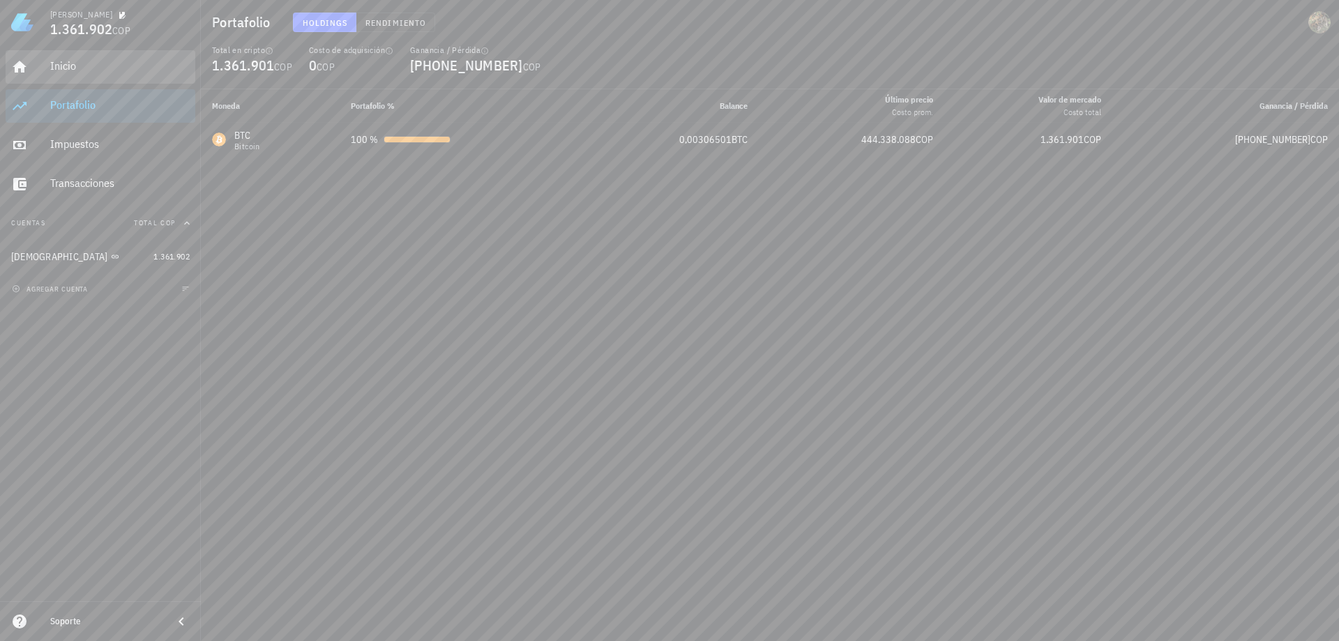
click at [68, 70] on div "Inicio" at bounding box center [120, 65] width 140 height 13
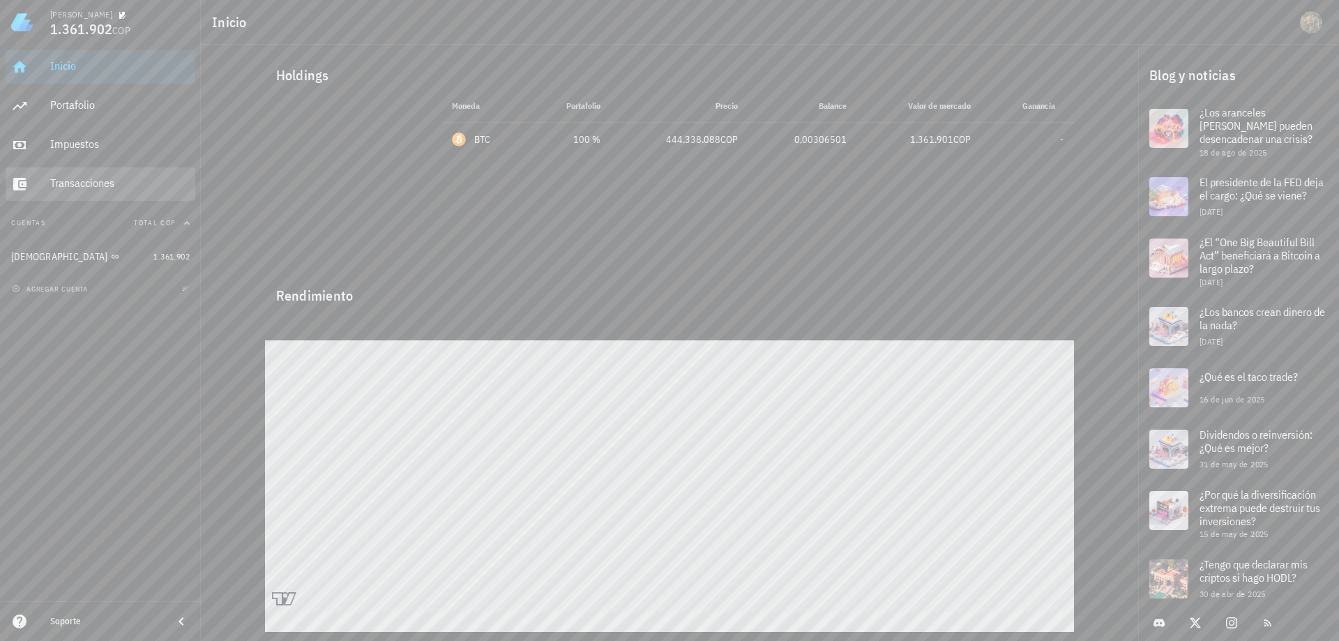
click at [77, 181] on div "Transacciones" at bounding box center [120, 182] width 140 height 13
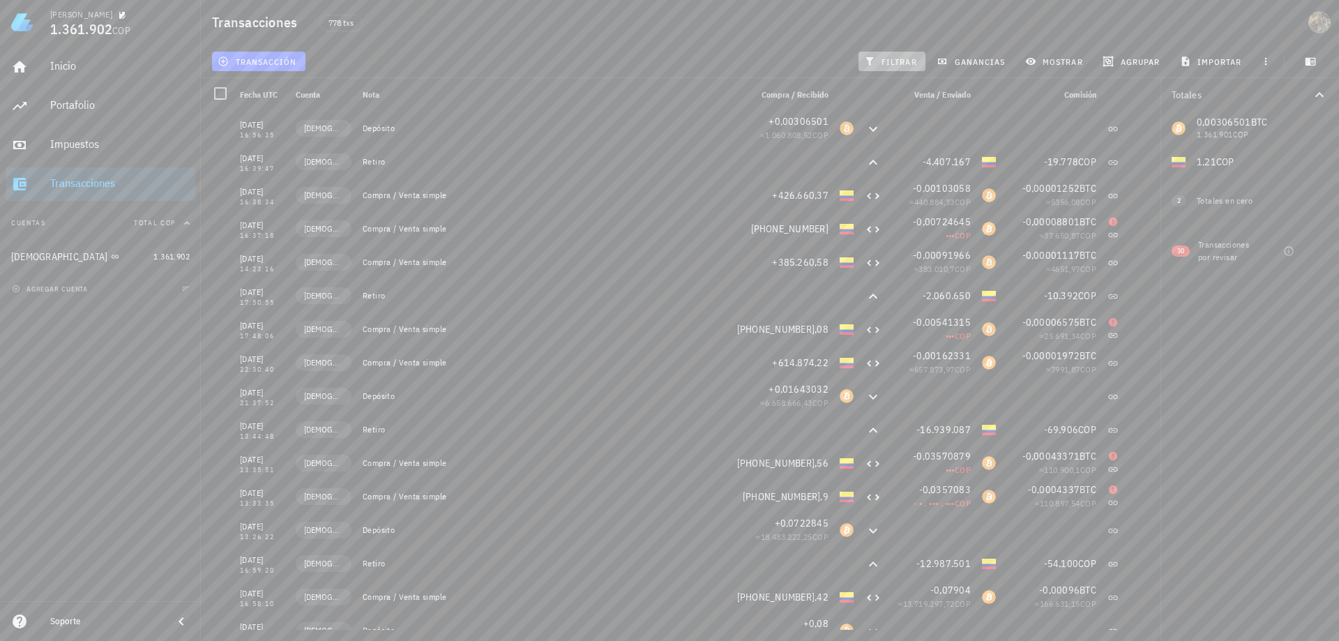
click at [892, 61] on span "filtrar" at bounding box center [892, 61] width 50 height 11
click at [958, 56] on span "ganancias" at bounding box center [973, 61] width 66 height 11
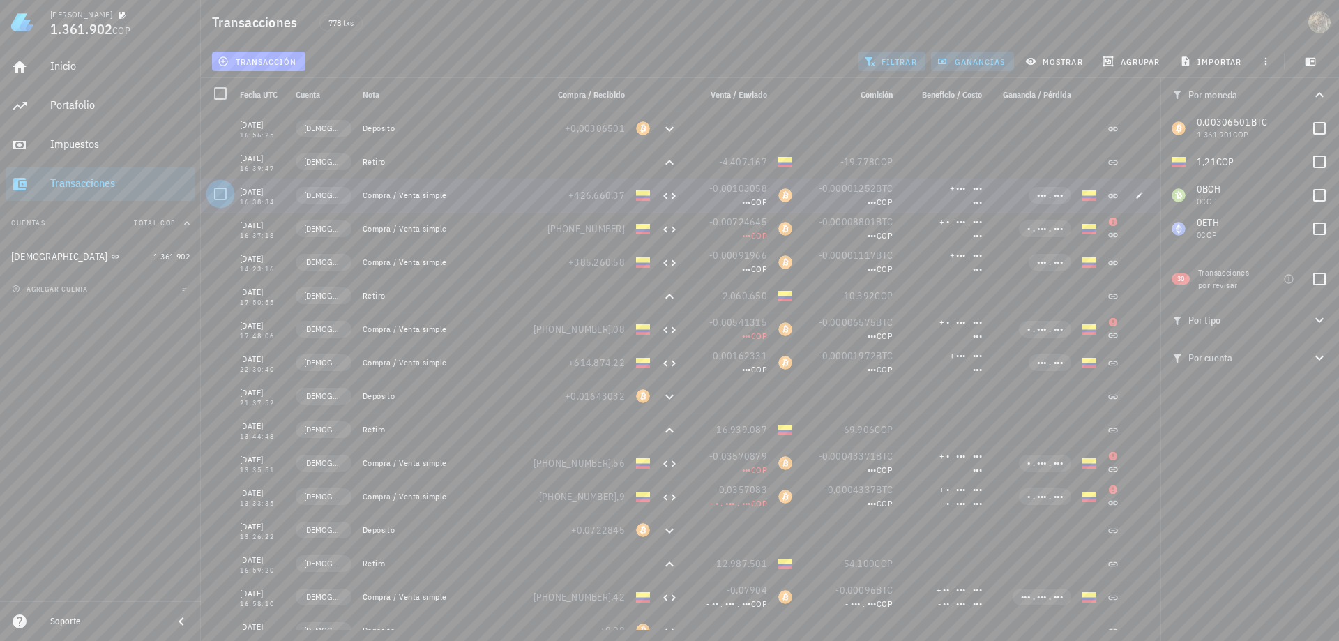
click at [221, 195] on div at bounding box center [221, 194] width 24 height 24
click at [1042, 120] on div at bounding box center [1032, 128] width 89 height 33
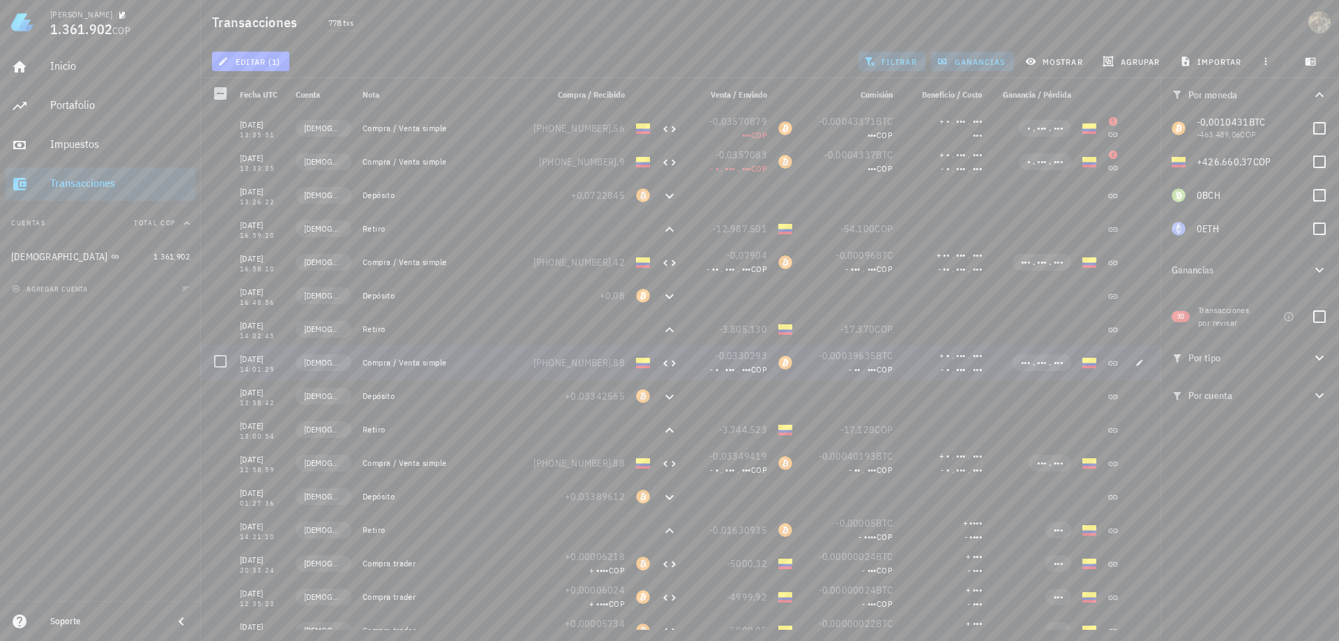
scroll to position [251, 0]
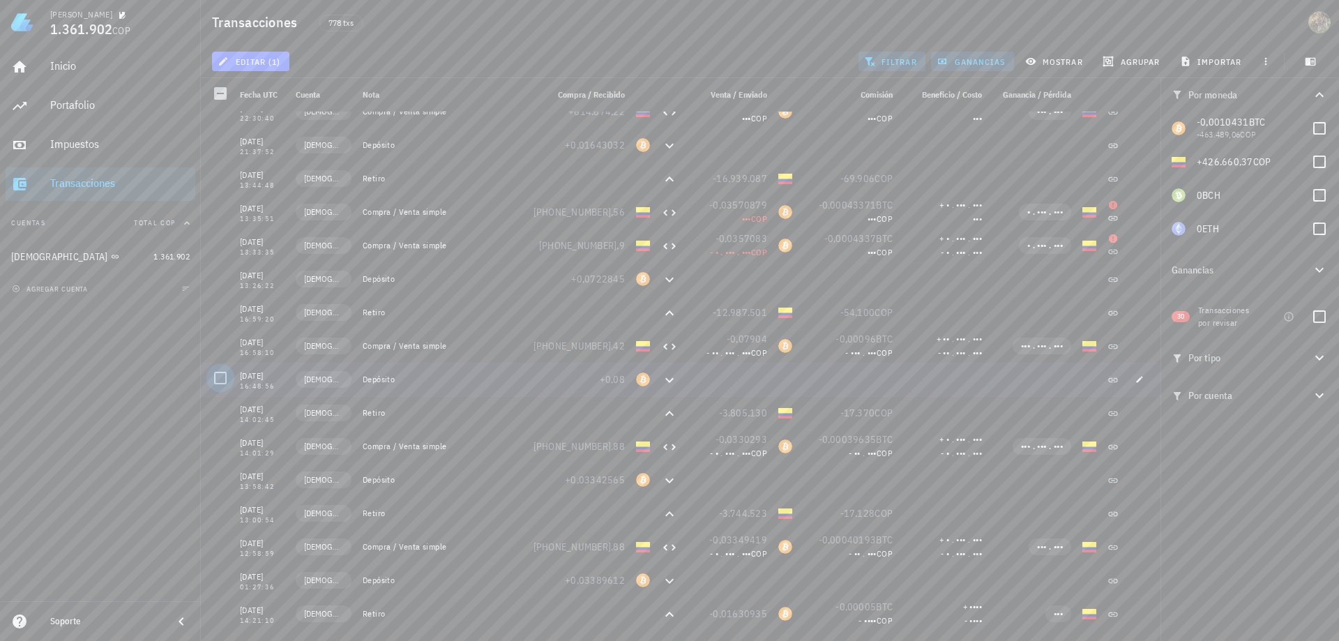
click at [220, 380] on div at bounding box center [221, 378] width 24 height 24
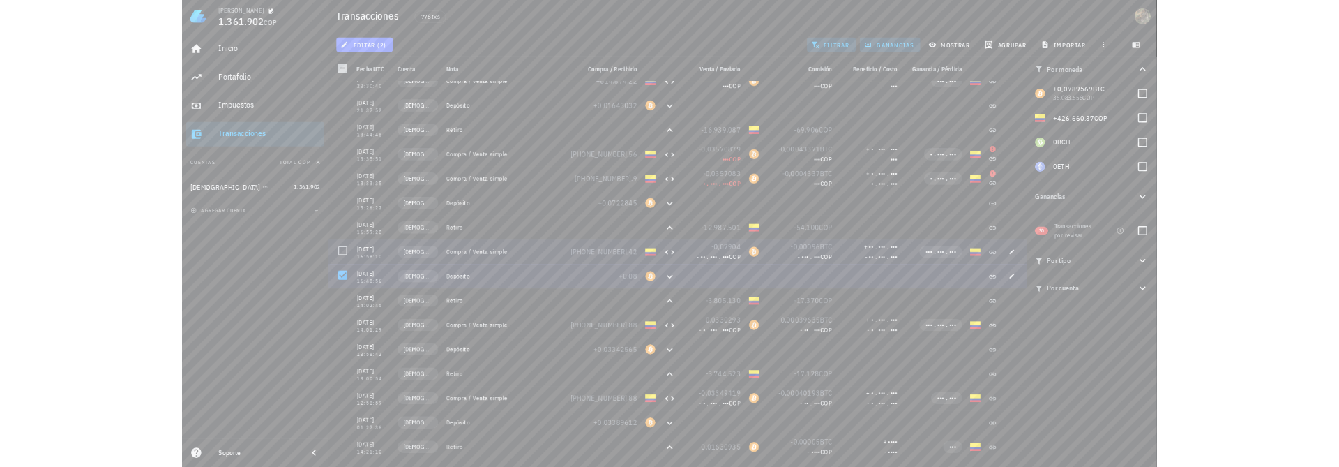
scroll to position [167, 0]
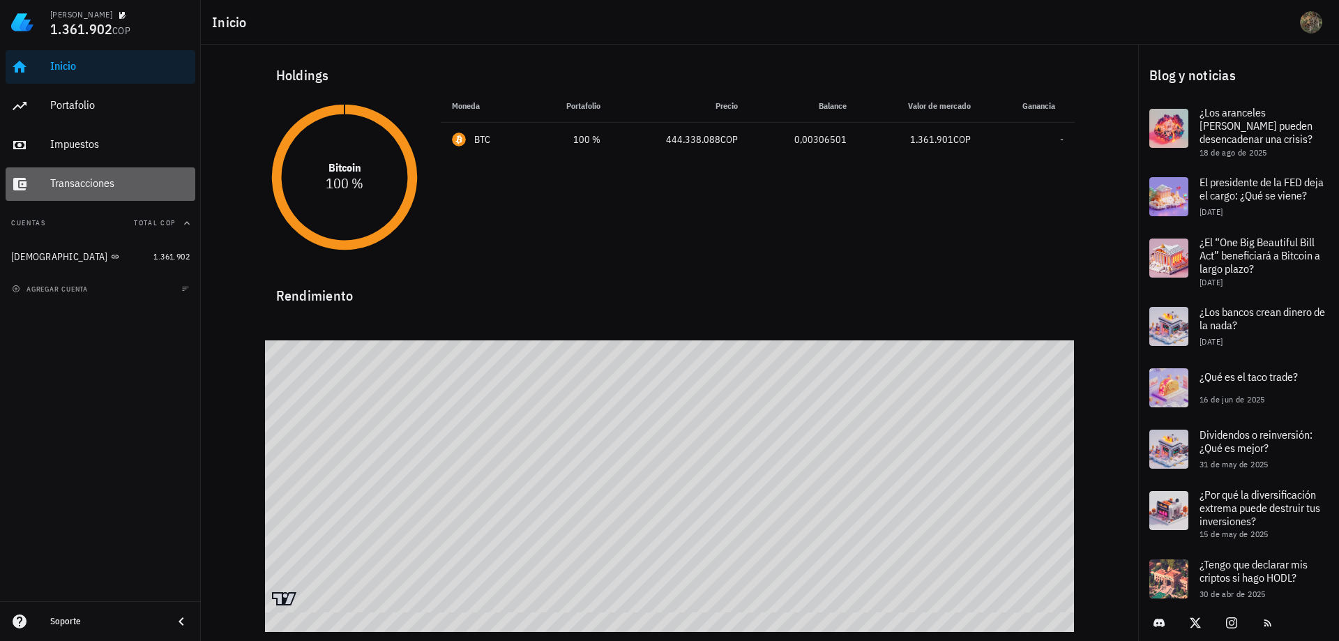
click at [78, 180] on div "Transacciones" at bounding box center [120, 182] width 140 height 13
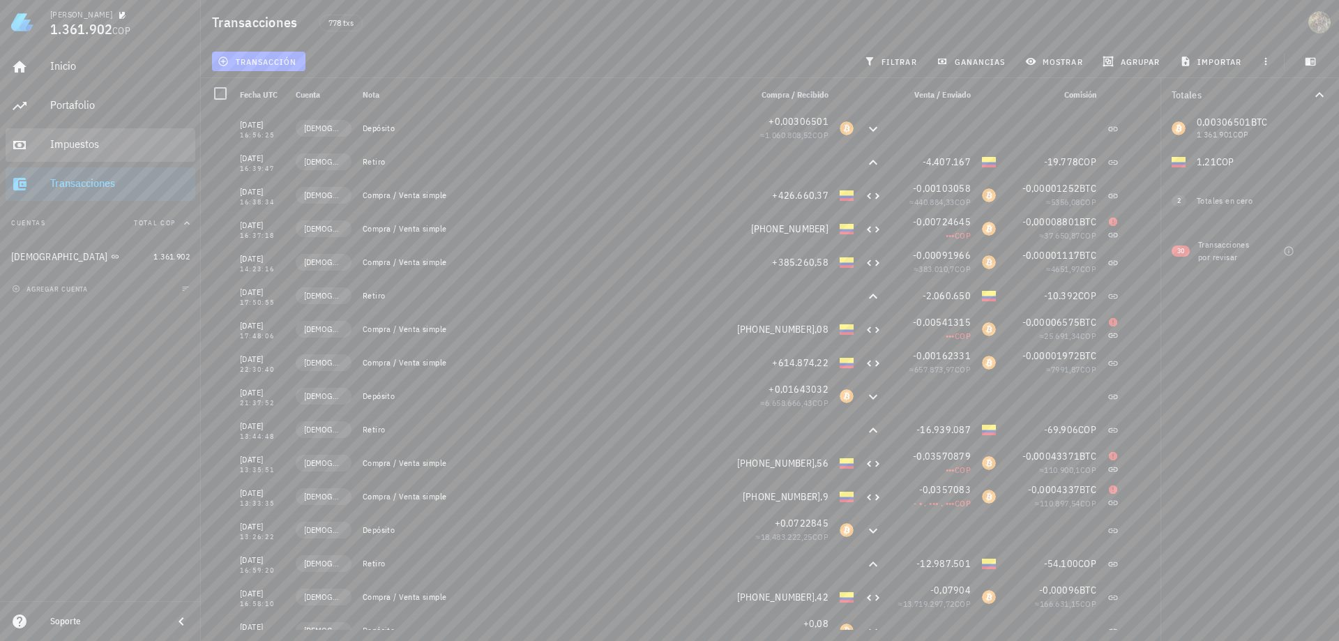
click at [67, 142] on div "Impuestos" at bounding box center [120, 143] width 140 height 13
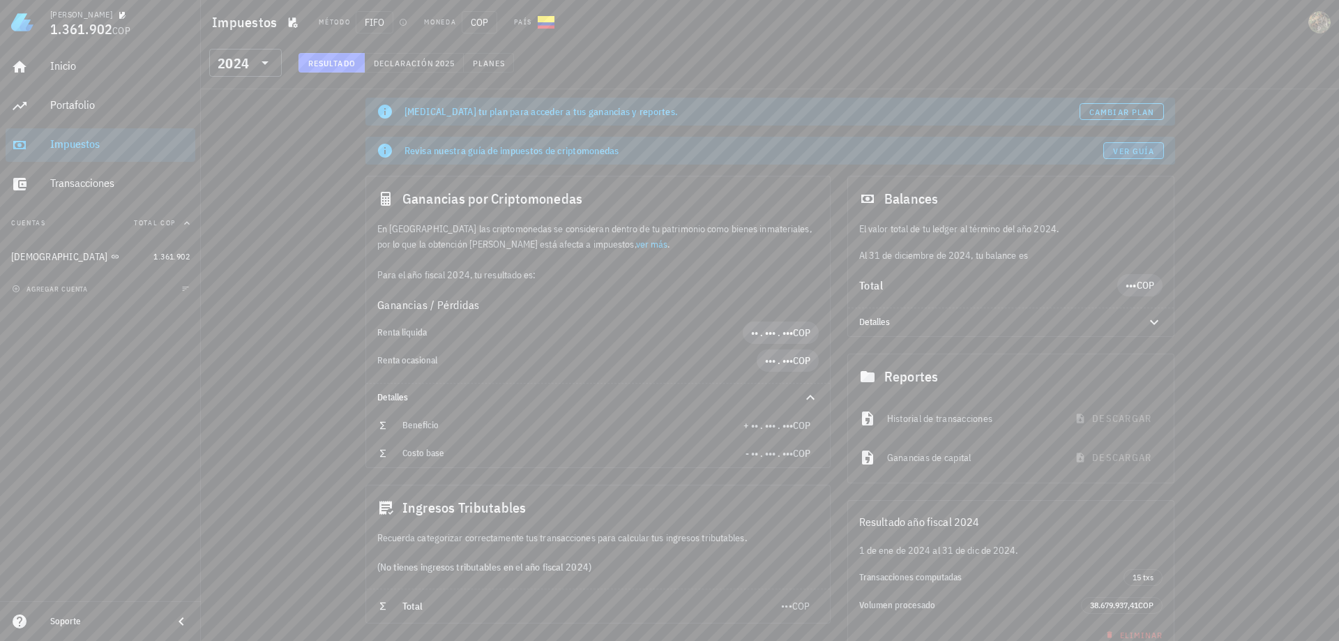
click at [1146, 151] on span "Ver guía" at bounding box center [1134, 151] width 42 height 10
click at [425, 64] on span "Declaración" at bounding box center [403, 63] width 61 height 10
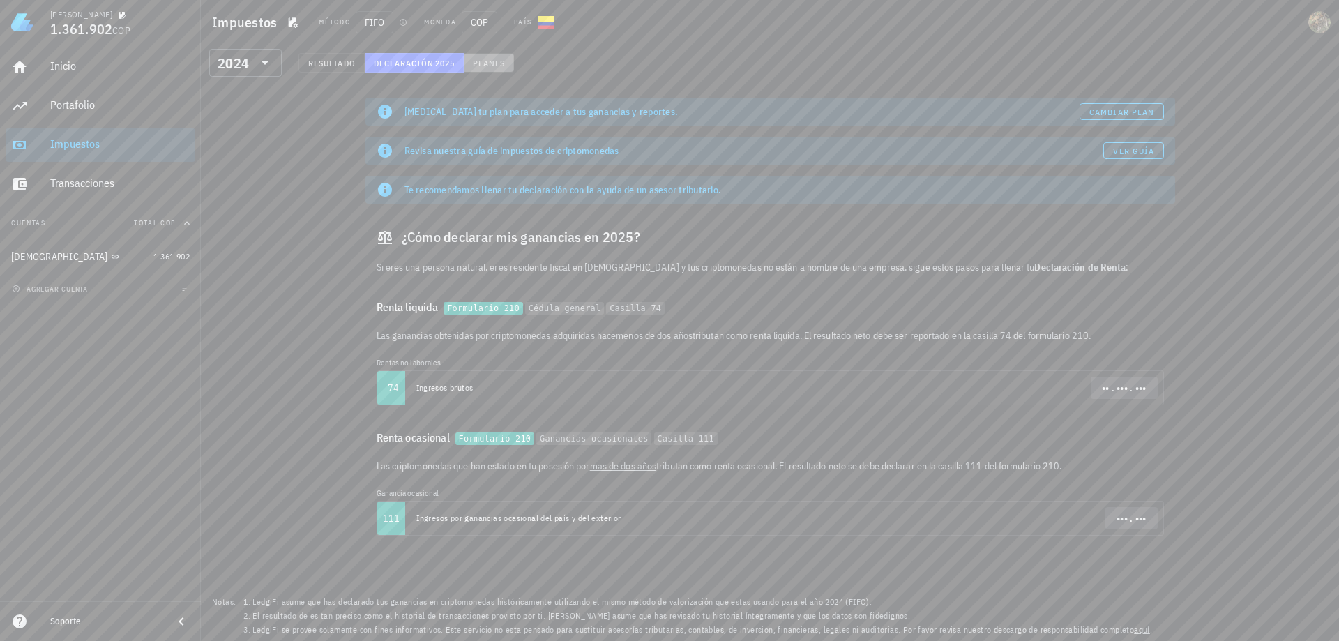
click at [488, 67] on span "Planes" at bounding box center [488, 63] width 33 height 10
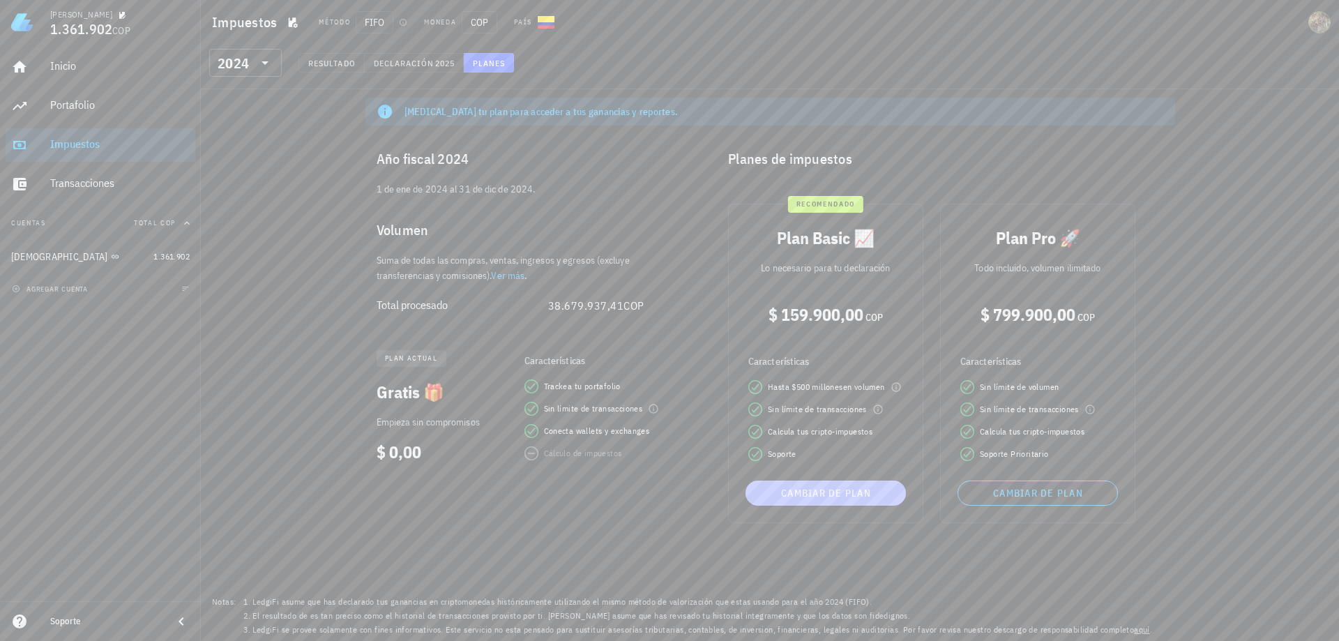
click at [834, 492] on span "Cambiar de plan" at bounding box center [825, 493] width 149 height 13
